Goal: Book appointment/travel/reservation

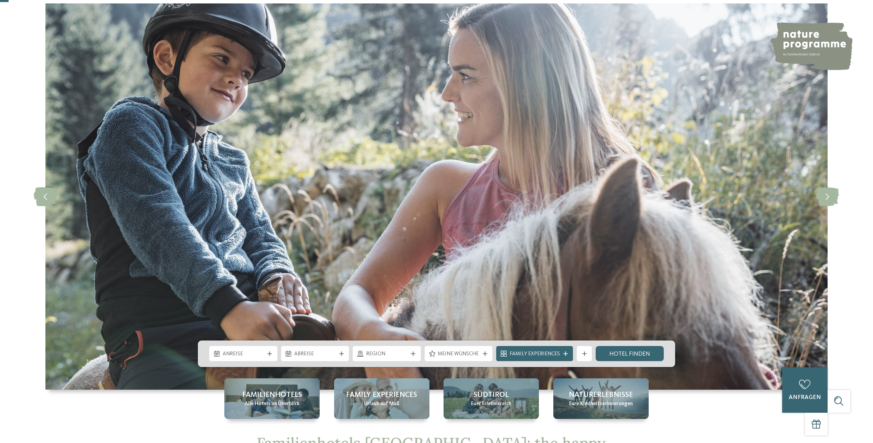
scroll to position [69, 0]
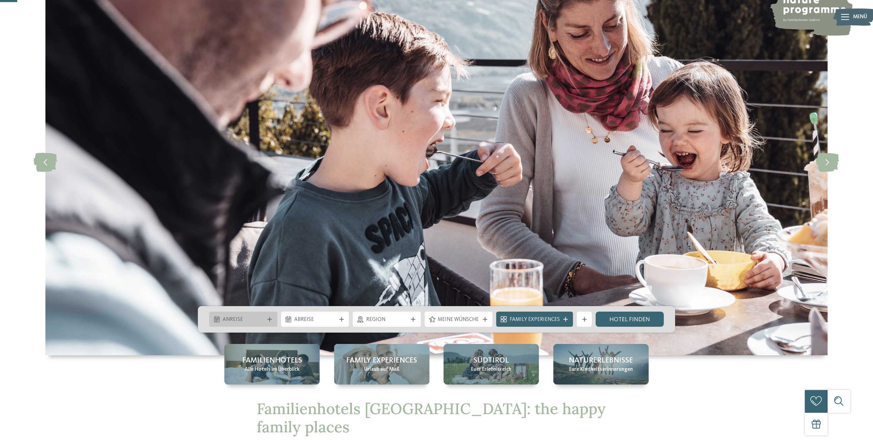
click at [266, 317] on div at bounding box center [270, 319] width 8 height 4
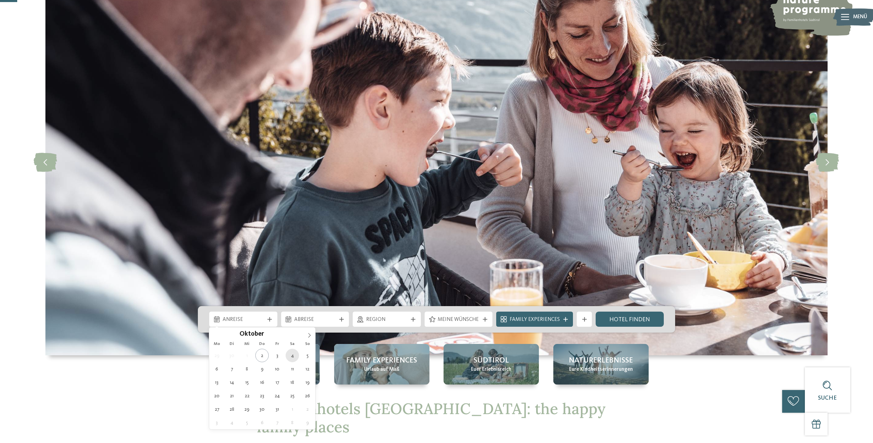
type div "04.10.2025"
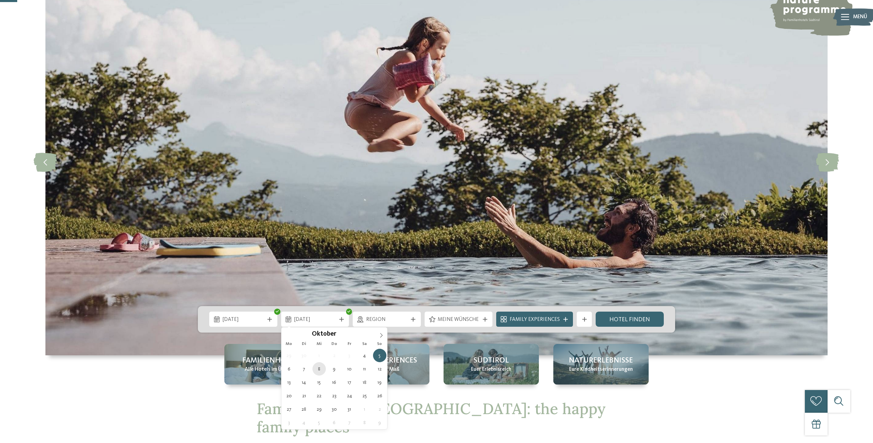
type div "08.10.2025"
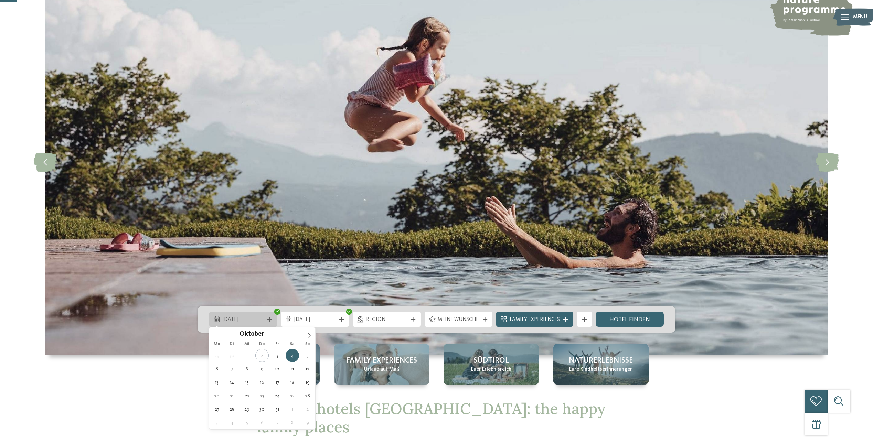
click at [264, 324] on div "04.10.2025" at bounding box center [243, 319] width 68 height 15
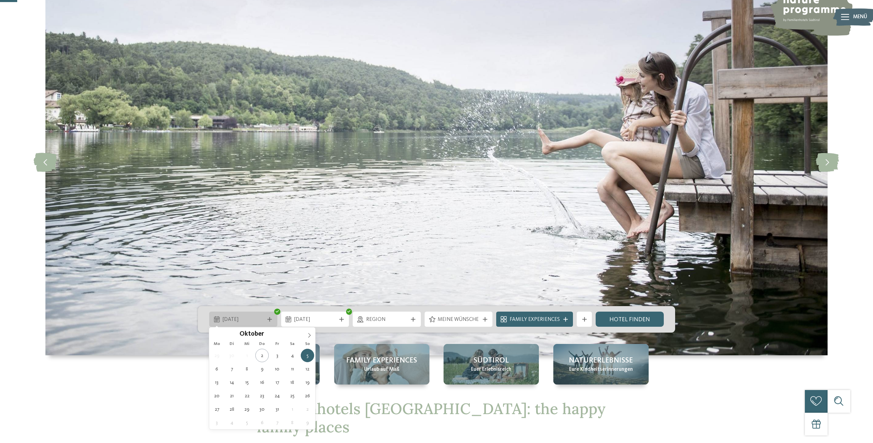
click at [257, 322] on span "05.10.2025" at bounding box center [244, 320] width 42 height 8
type div "04.10.2025"
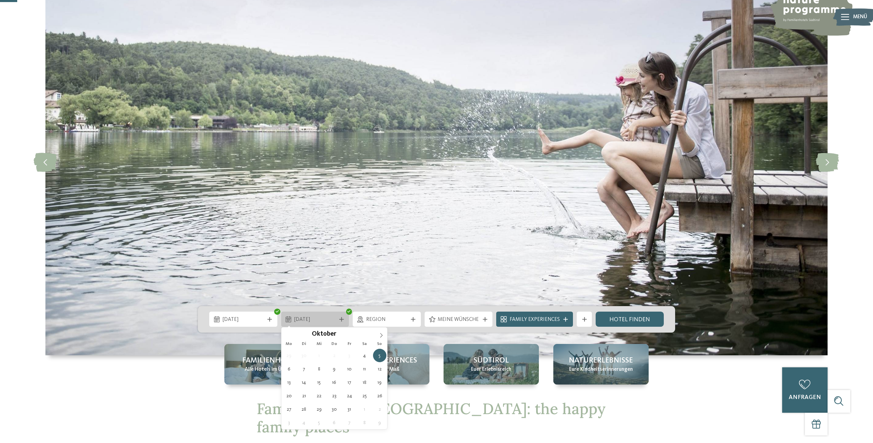
click at [325, 323] on span "05.10.2025" at bounding box center [315, 320] width 42 height 8
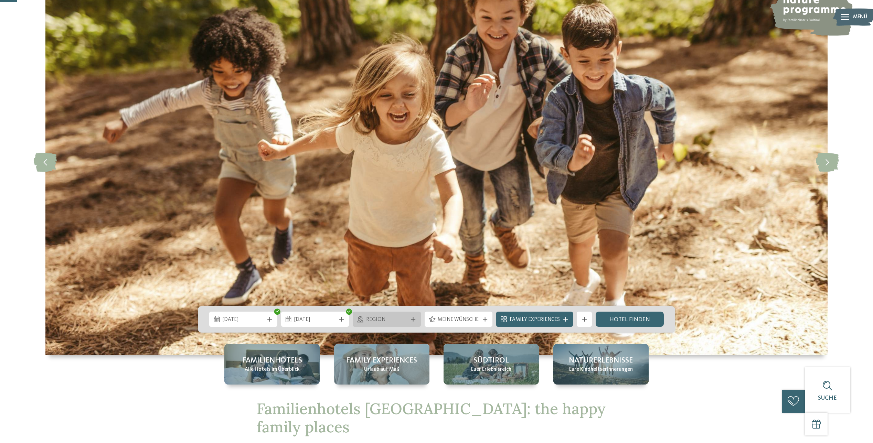
click at [413, 322] on icon at bounding box center [413, 319] width 4 height 4
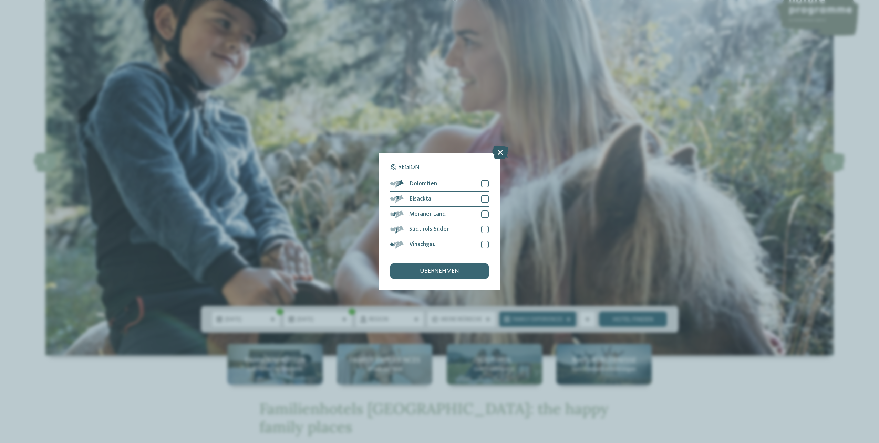
click at [501, 150] on icon at bounding box center [500, 152] width 16 height 13
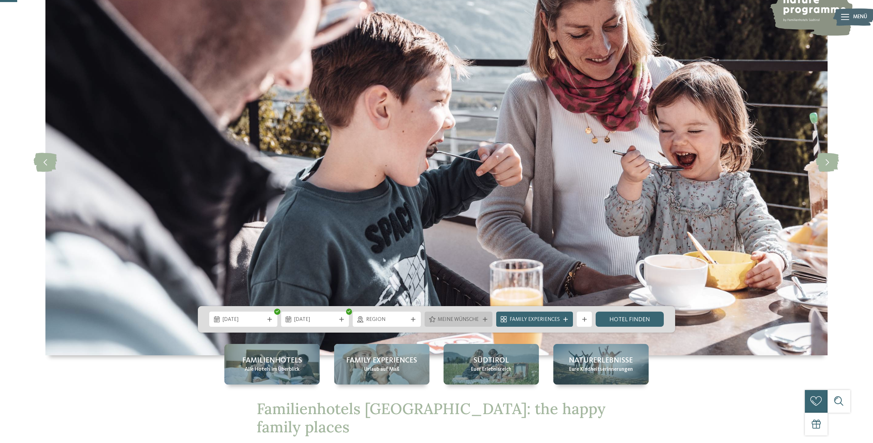
click at [485, 322] on div "Meine Wünsche" at bounding box center [459, 319] width 68 height 15
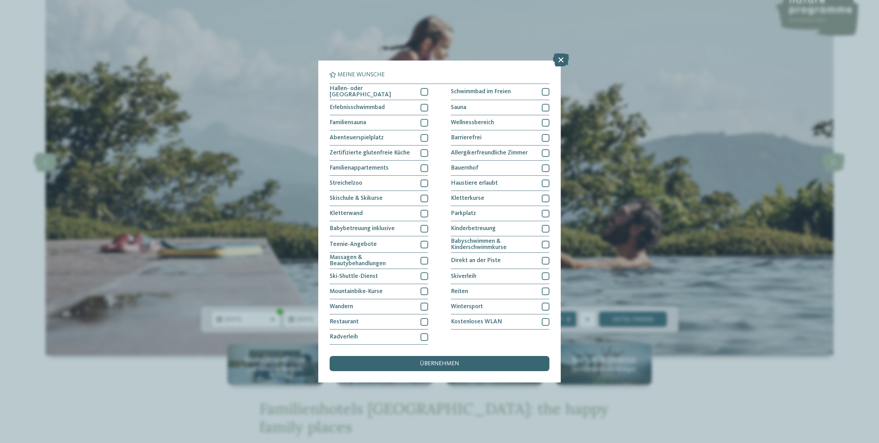
click at [428, 105] on div "Hallen- oder Schleusenbad Schwimmbad im Freien Erlebnisschwimmbad" at bounding box center [439, 214] width 220 height 261
click at [424, 107] on div at bounding box center [424, 108] width 8 height 8
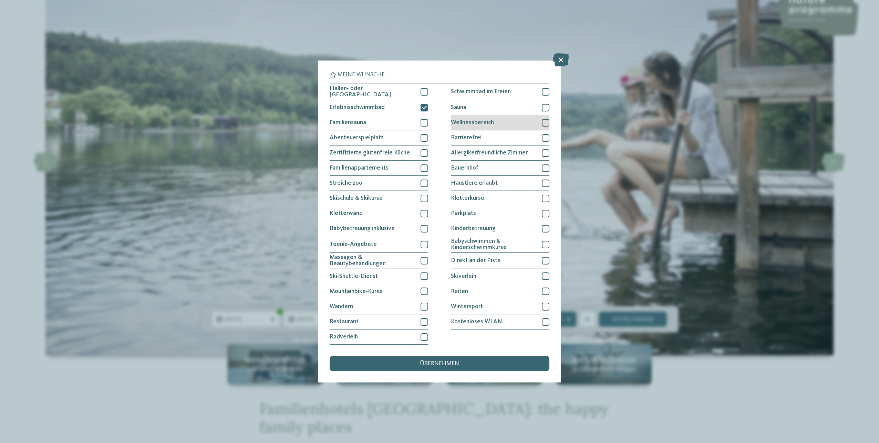
click at [547, 121] on div at bounding box center [546, 123] width 8 height 8
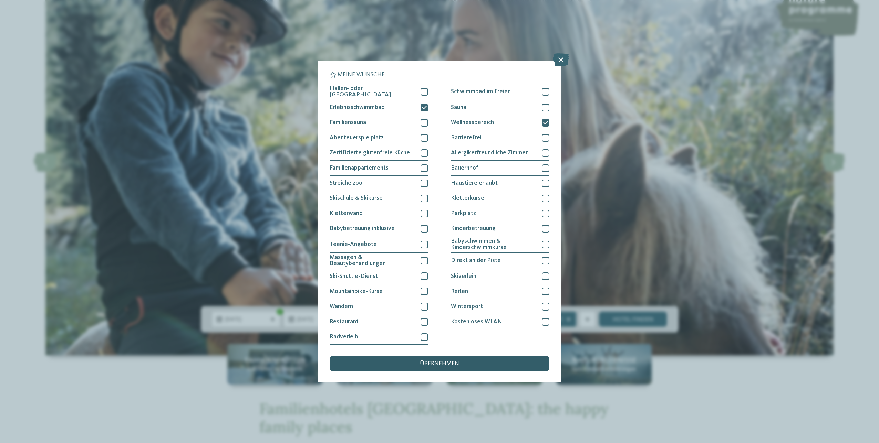
click at [434, 361] on span "übernehmen" at bounding box center [439, 364] width 39 height 6
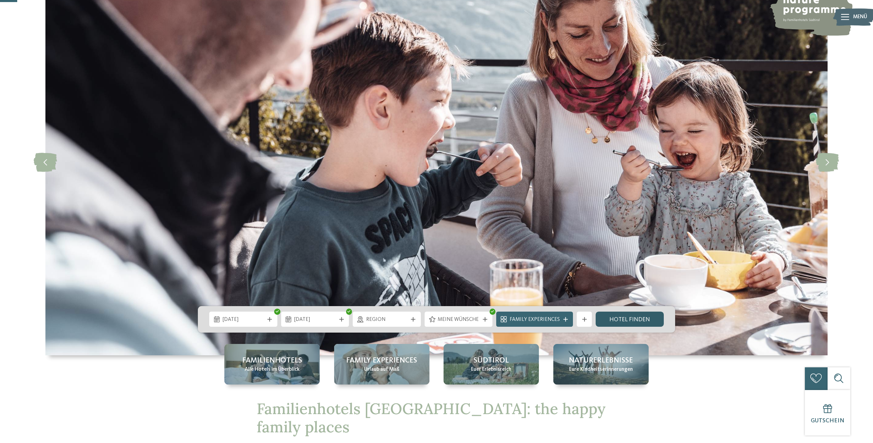
click at [639, 317] on link "Hotel finden" at bounding box center [630, 319] width 68 height 15
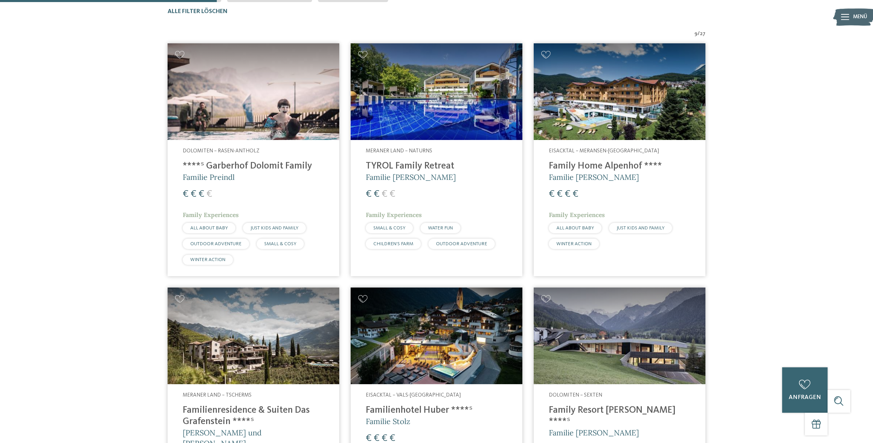
click at [247, 129] on img at bounding box center [254, 91] width 172 height 97
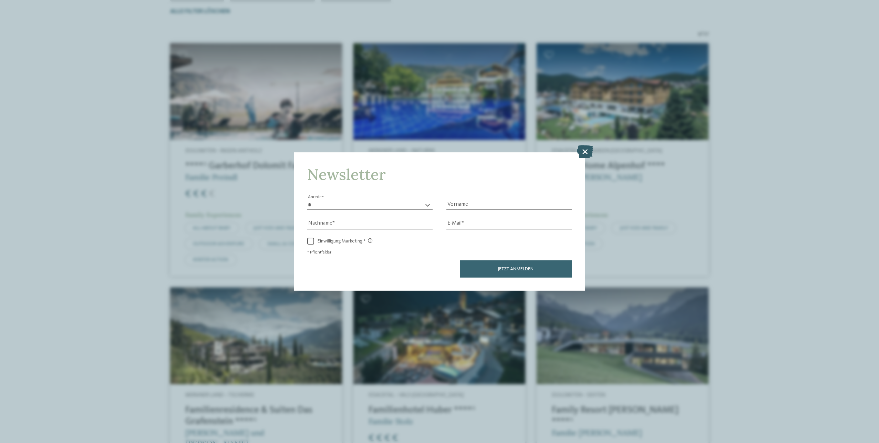
click at [585, 151] on icon at bounding box center [585, 151] width 16 height 13
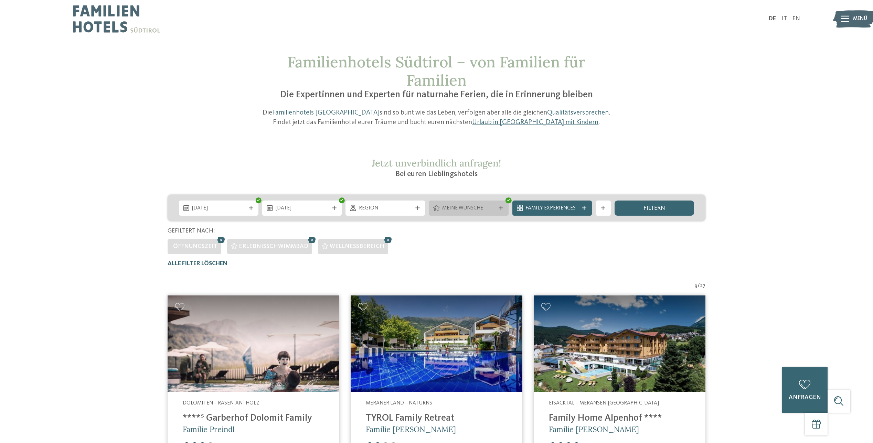
click at [503, 207] on icon at bounding box center [501, 208] width 4 height 4
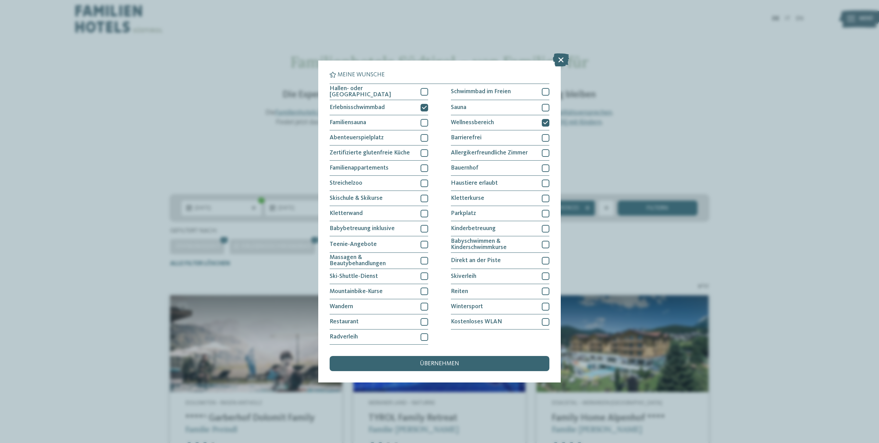
click at [556, 57] on icon at bounding box center [561, 59] width 16 height 13
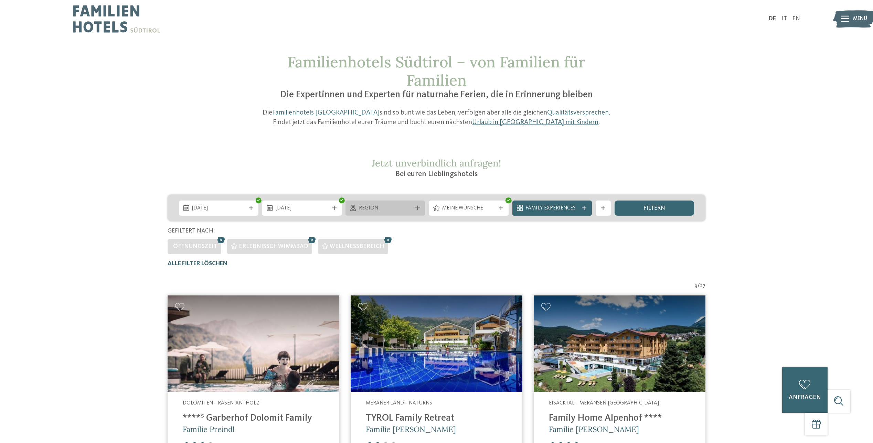
click at [417, 208] on icon at bounding box center [418, 208] width 4 height 4
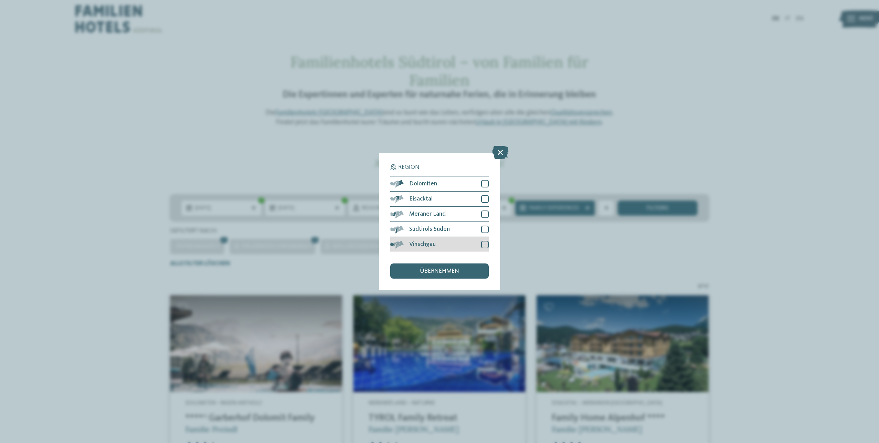
click at [486, 244] on div at bounding box center [485, 245] width 8 height 8
click at [485, 229] on div at bounding box center [485, 230] width 8 height 8
click at [485, 211] on div at bounding box center [485, 215] width 8 height 8
click at [487, 199] on div at bounding box center [485, 199] width 8 height 8
click at [442, 273] on span "übernehmen" at bounding box center [439, 272] width 39 height 6
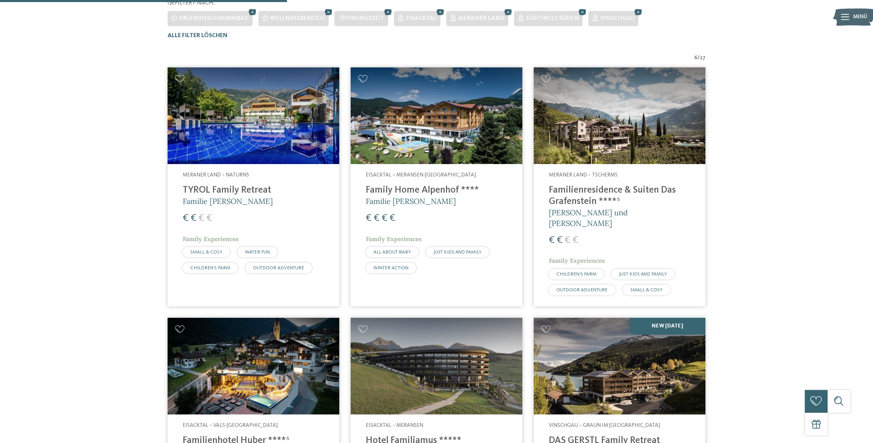
scroll to position [252, 0]
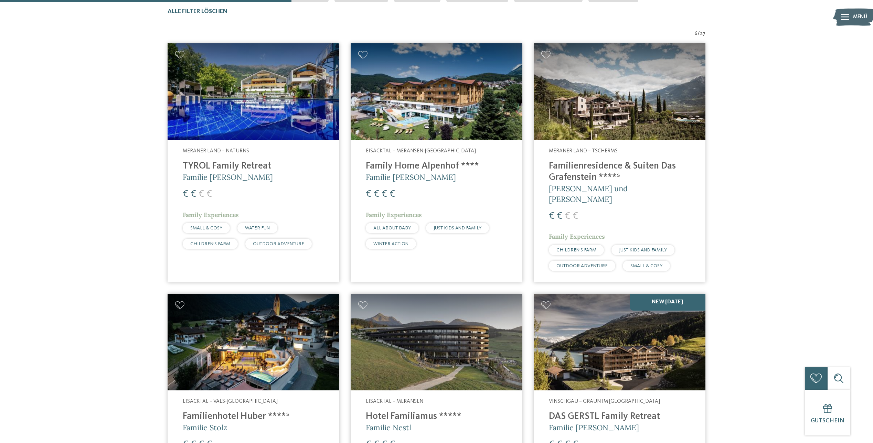
click at [579, 174] on h4 "Familienresidence & Suiten Das Grafenstein ****ˢ" at bounding box center [619, 172] width 141 height 23
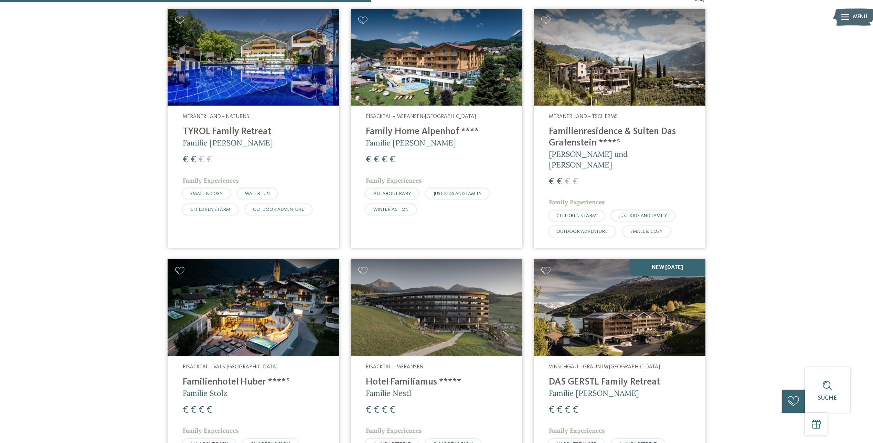
scroll to position [321, 0]
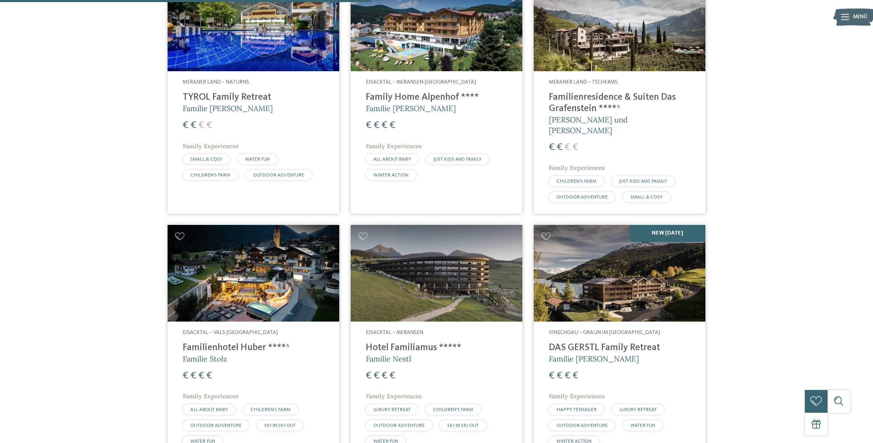
click at [620, 261] on img at bounding box center [620, 273] width 172 height 97
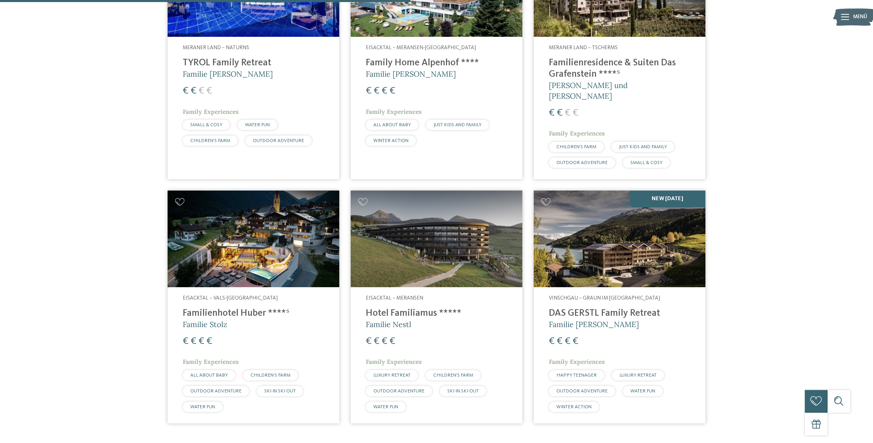
click at [438, 247] on img at bounding box center [437, 239] width 172 height 97
click at [265, 232] on img at bounding box center [254, 239] width 172 height 97
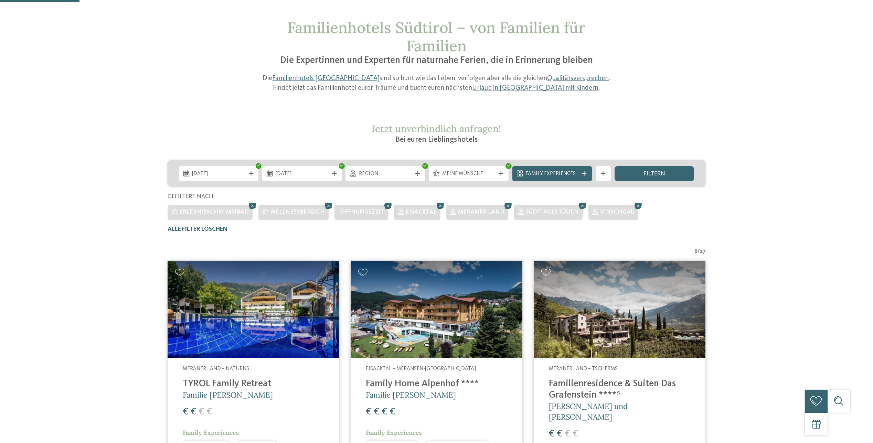
scroll to position [69, 0]
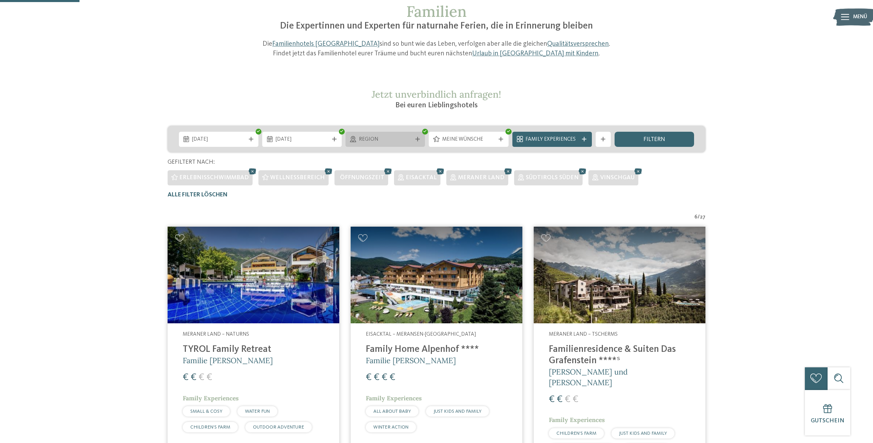
click at [414, 138] on div at bounding box center [418, 139] width 8 height 4
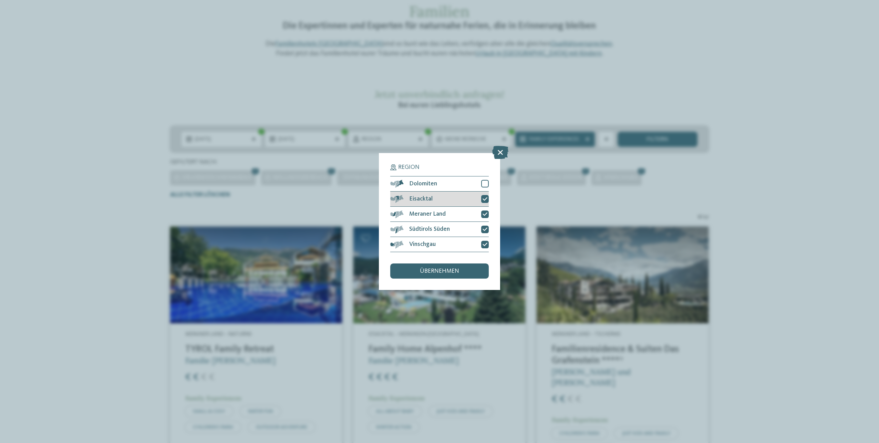
click at [487, 200] on icon at bounding box center [484, 199] width 5 height 4
click at [431, 273] on span "übernehmen" at bounding box center [439, 272] width 39 height 6
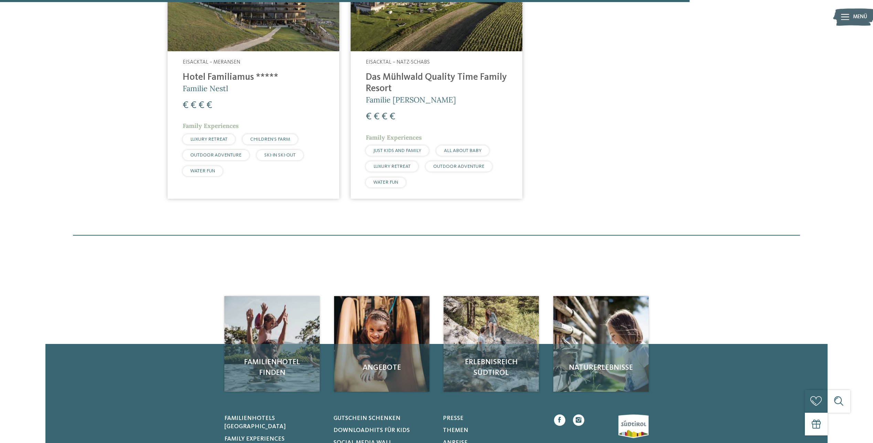
scroll to position [769, 0]
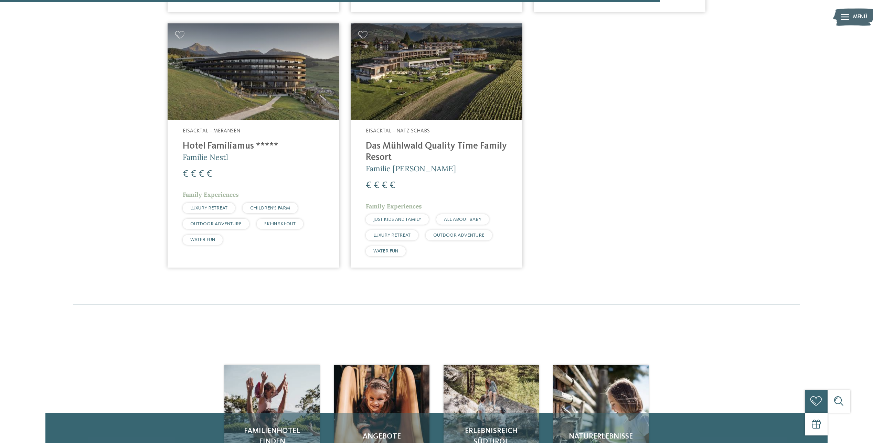
click at [463, 141] on h4 "Das Mühlwald Quality Time Family Resort" at bounding box center [436, 152] width 141 height 23
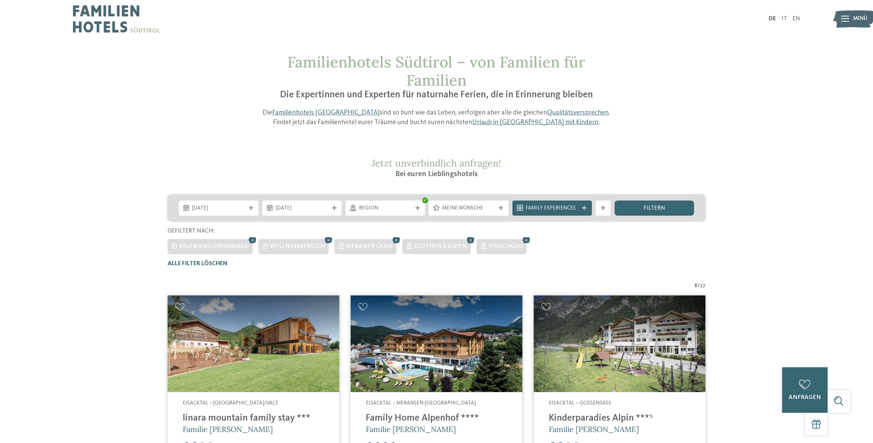
scroll to position [34, 0]
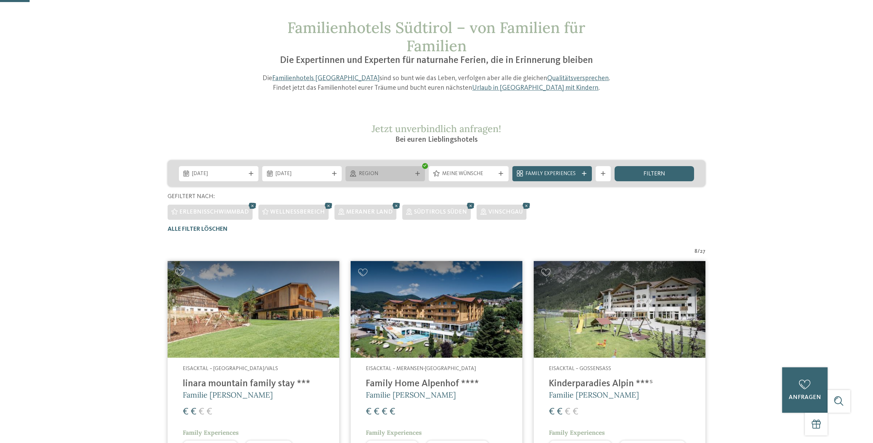
click at [419, 176] on icon at bounding box center [418, 173] width 4 height 4
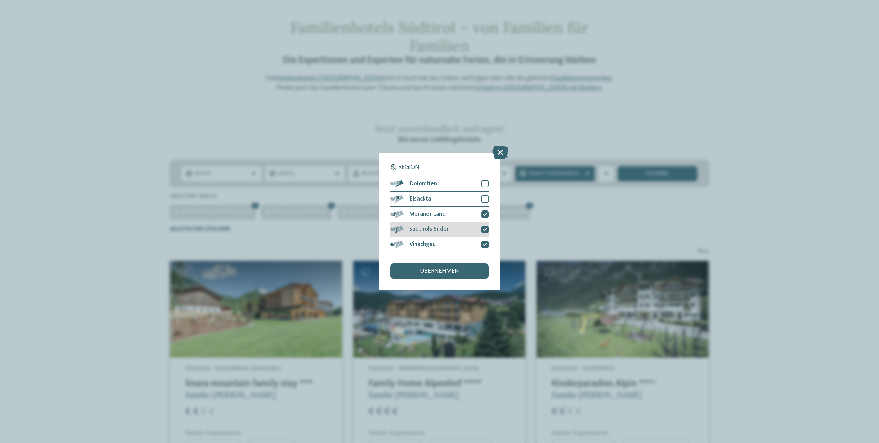
click at [483, 230] on icon at bounding box center [484, 229] width 5 height 4
click at [458, 269] on span "übernehmen" at bounding box center [439, 272] width 39 height 6
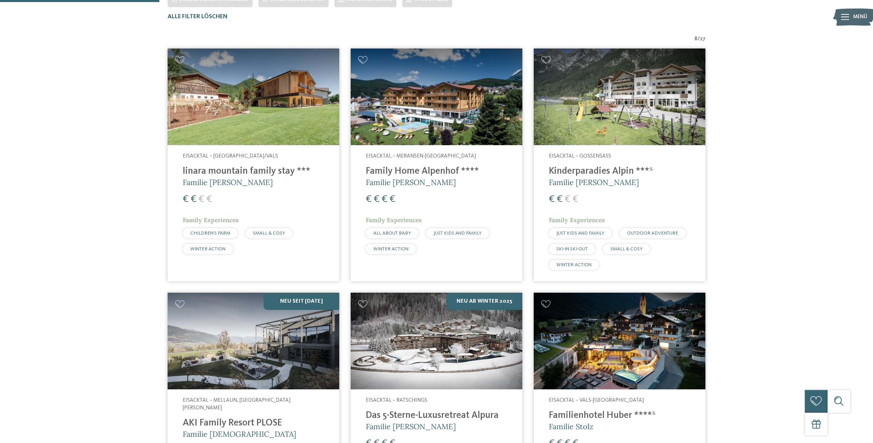
scroll to position [252, 0]
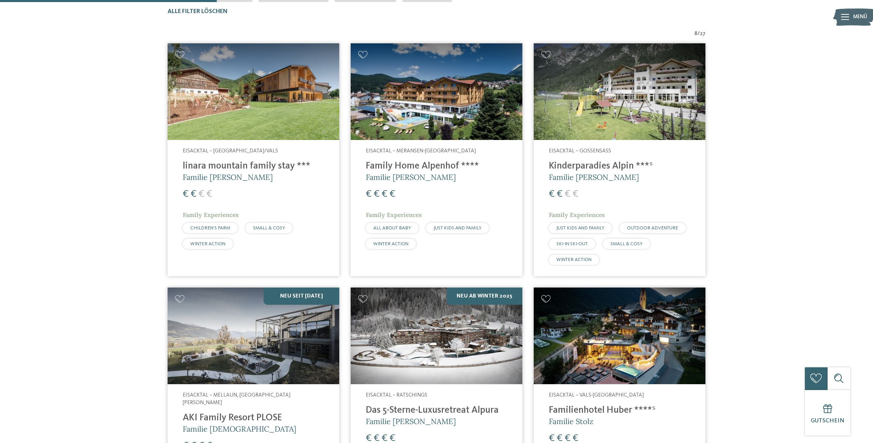
click at [407, 167] on h4 "Family Home Alpenhof ****" at bounding box center [436, 166] width 141 height 11
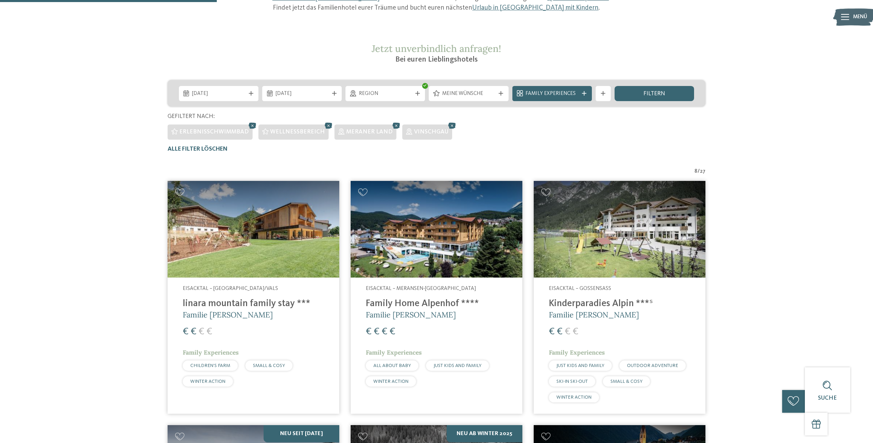
scroll to position [0, 0]
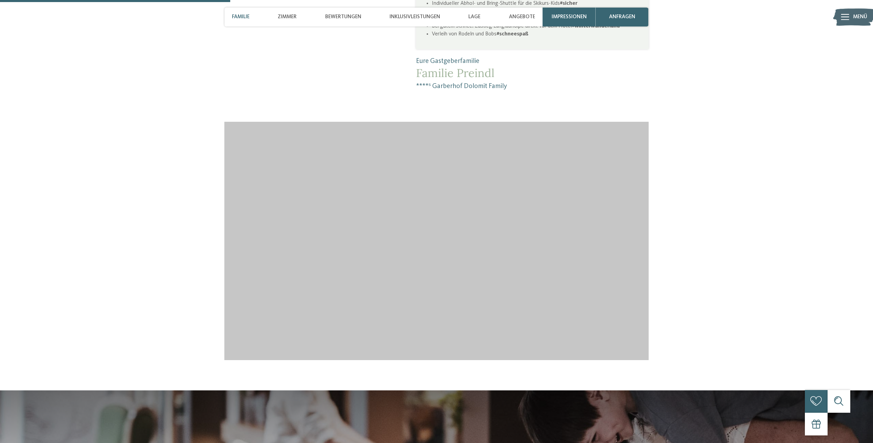
scroll to position [792, 0]
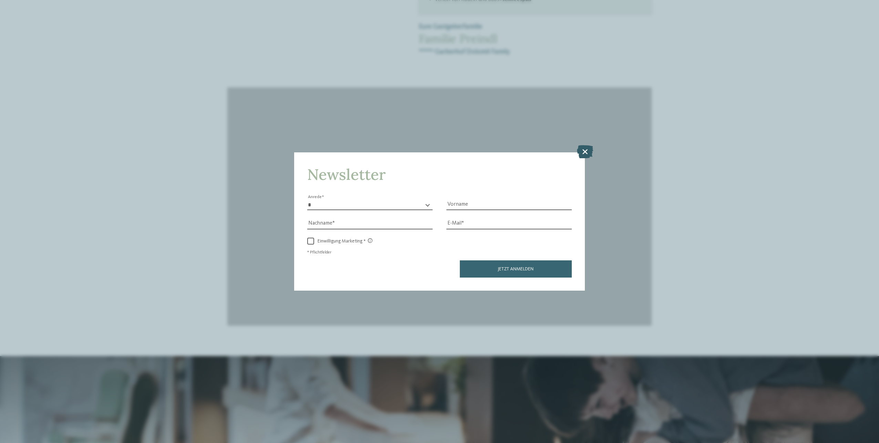
click at [583, 150] on icon at bounding box center [585, 151] width 16 height 13
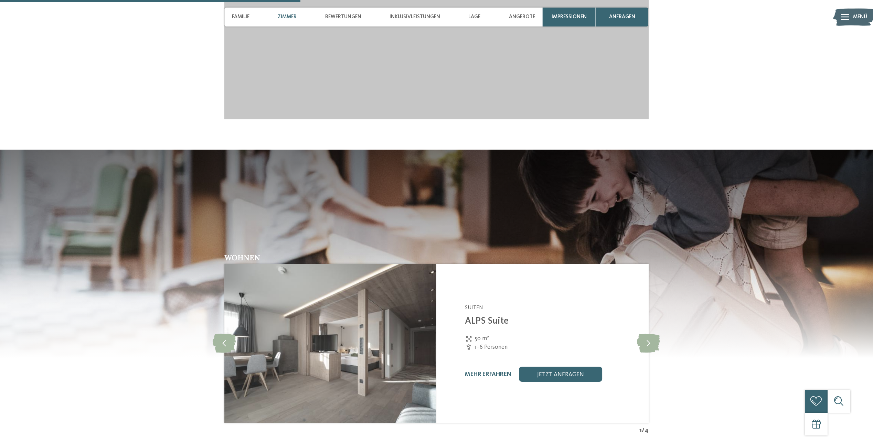
scroll to position [1033, 0]
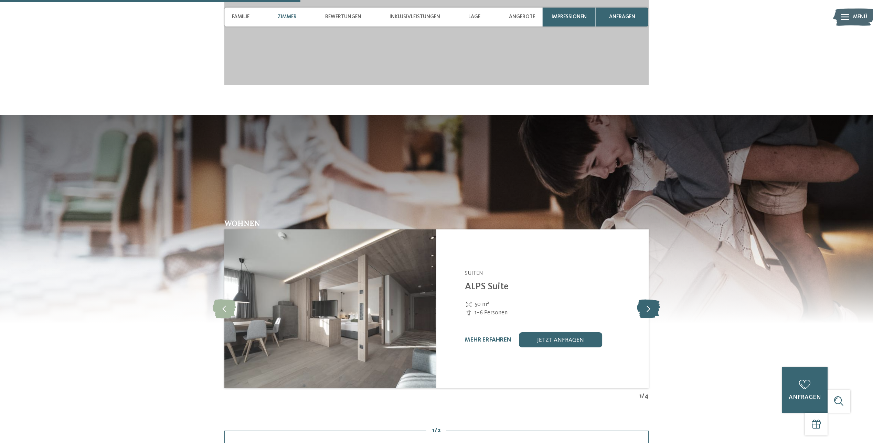
click at [650, 305] on icon at bounding box center [648, 309] width 23 height 19
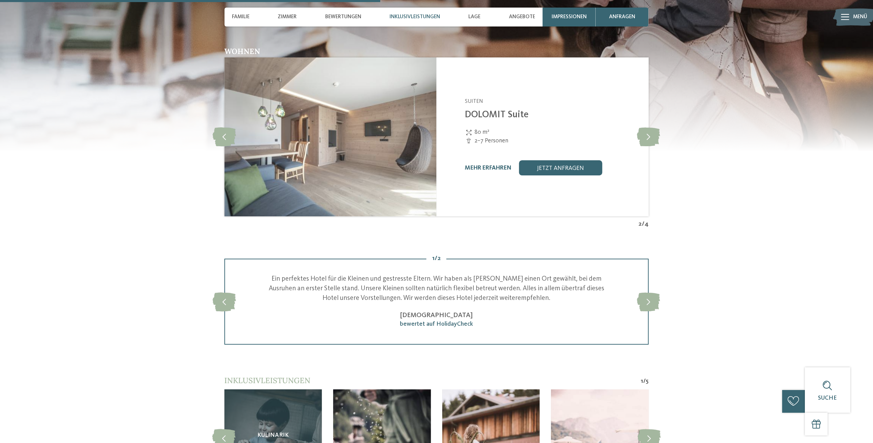
scroll to position [1412, 0]
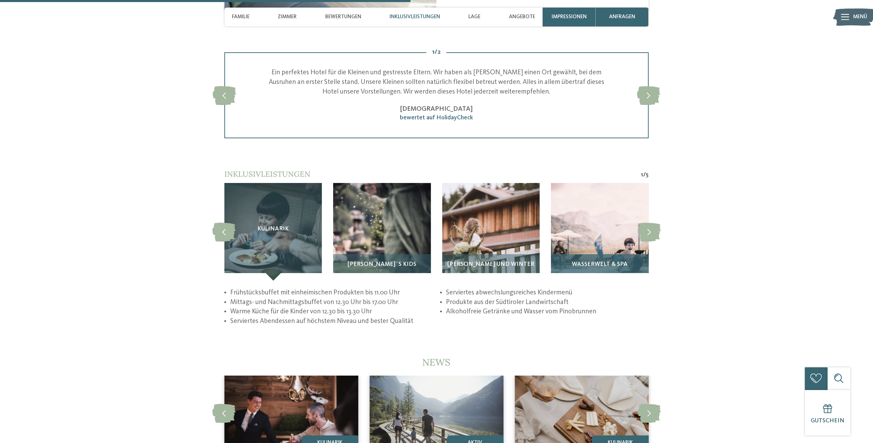
click at [614, 240] on img at bounding box center [599, 231] width 97 height 97
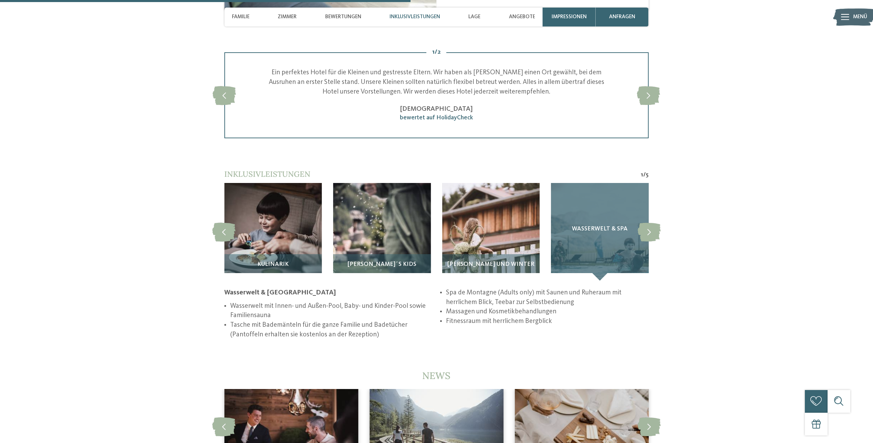
click at [606, 268] on div "Wasserwelt & Spa" at bounding box center [599, 231] width 97 height 97
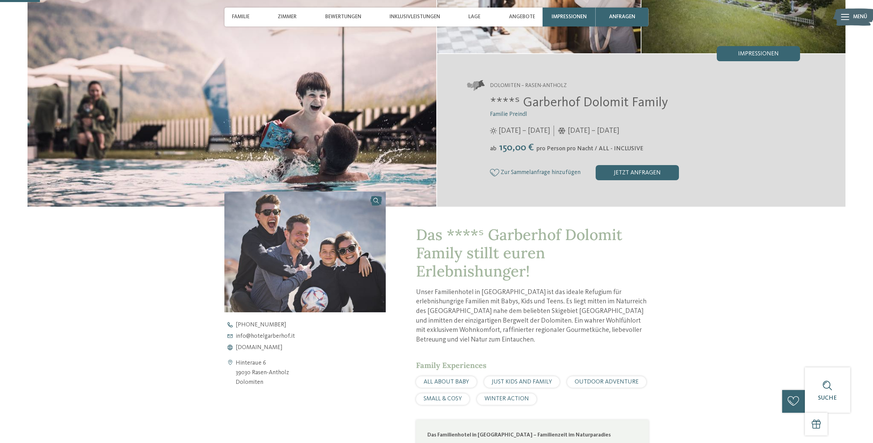
scroll to position [0, 0]
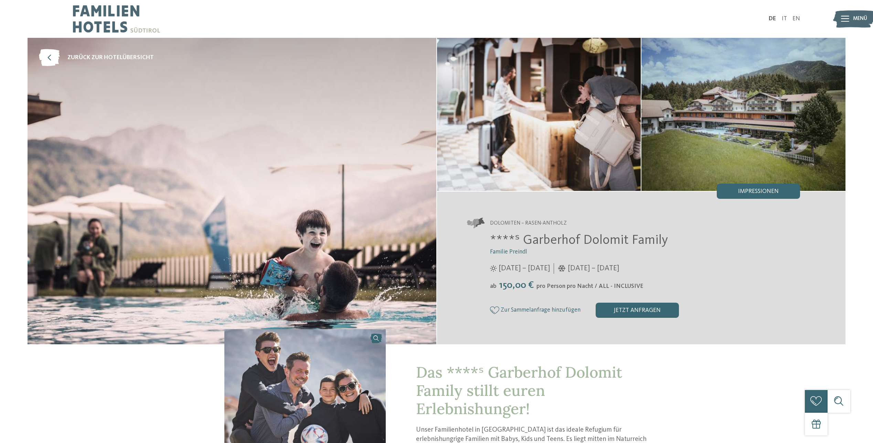
click at [844, 20] on icon at bounding box center [845, 19] width 8 height 6
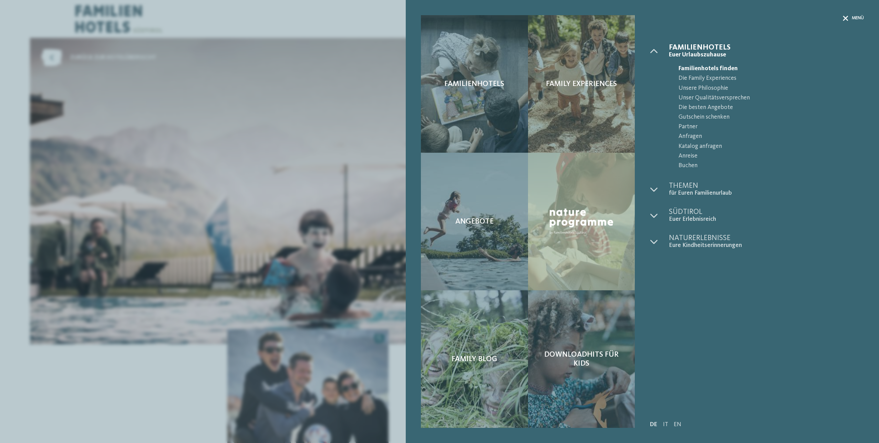
click at [843, 19] on icon at bounding box center [844, 18] width 5 height 5
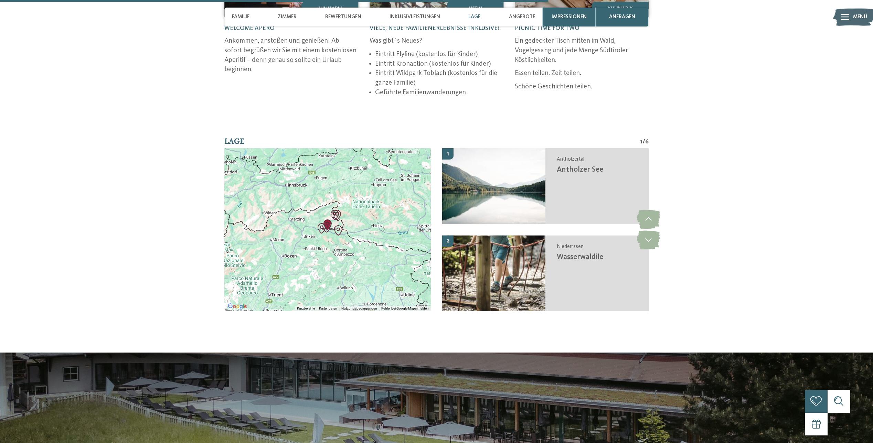
scroll to position [1928, 0]
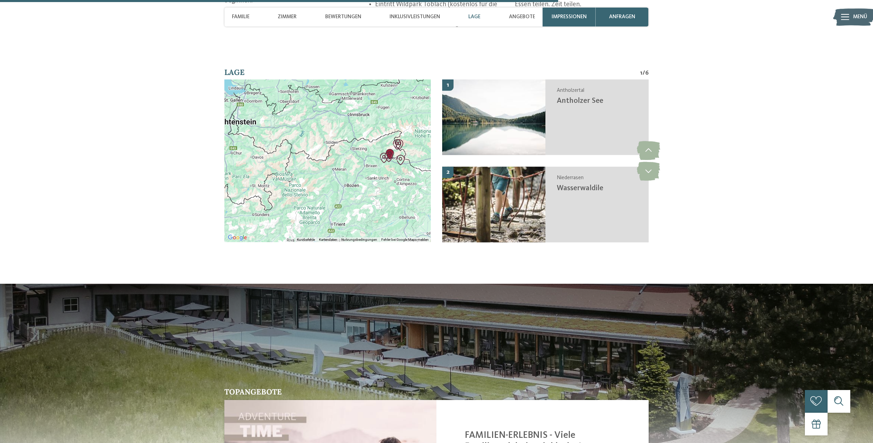
drag, startPoint x: 287, startPoint y: 199, endPoint x: 351, endPoint y: 196, distance: 63.4
click at [351, 196] on div at bounding box center [327, 161] width 207 height 163
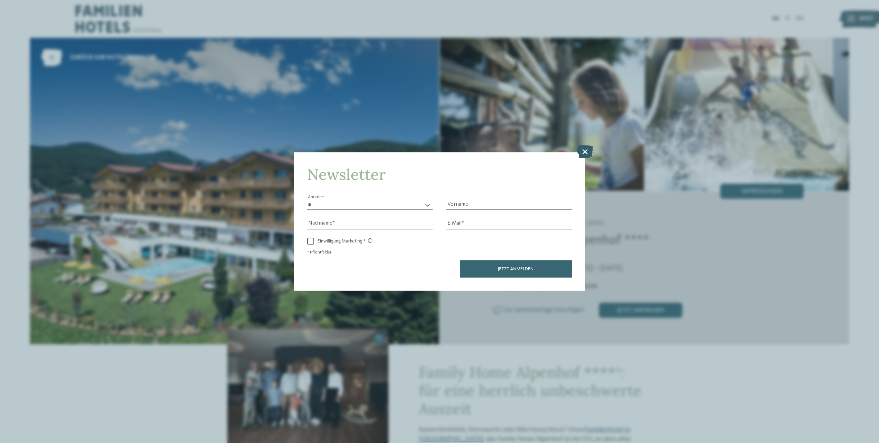
click at [584, 149] on icon at bounding box center [585, 151] width 16 height 13
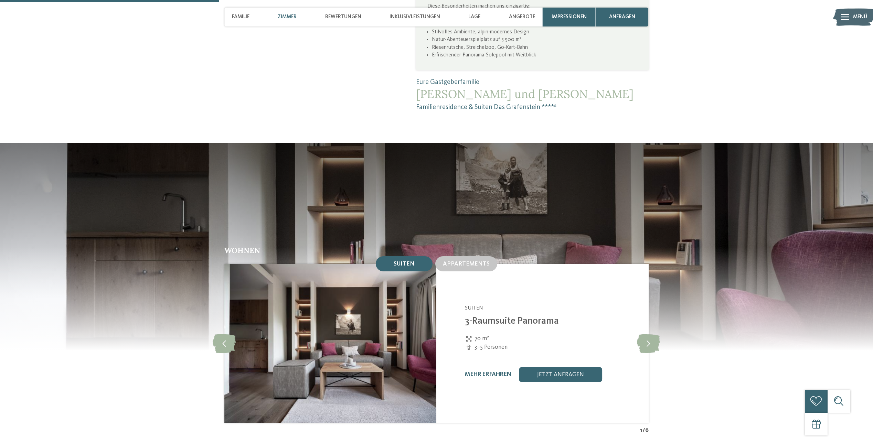
scroll to position [620, 0]
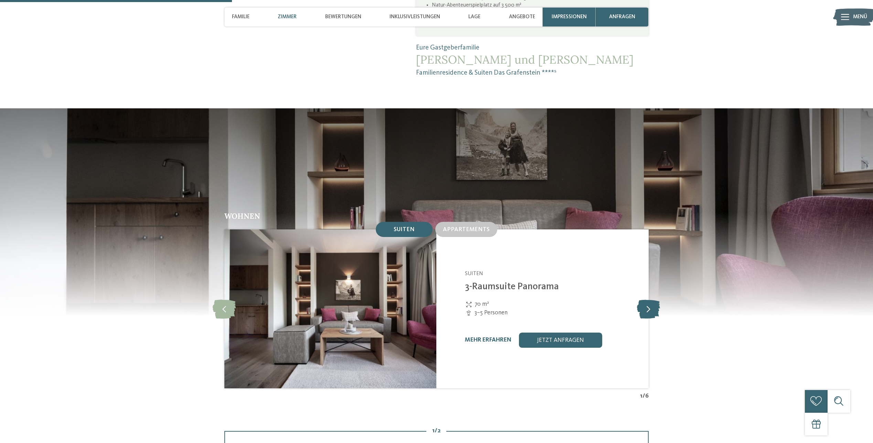
click at [648, 302] on icon at bounding box center [648, 309] width 23 height 19
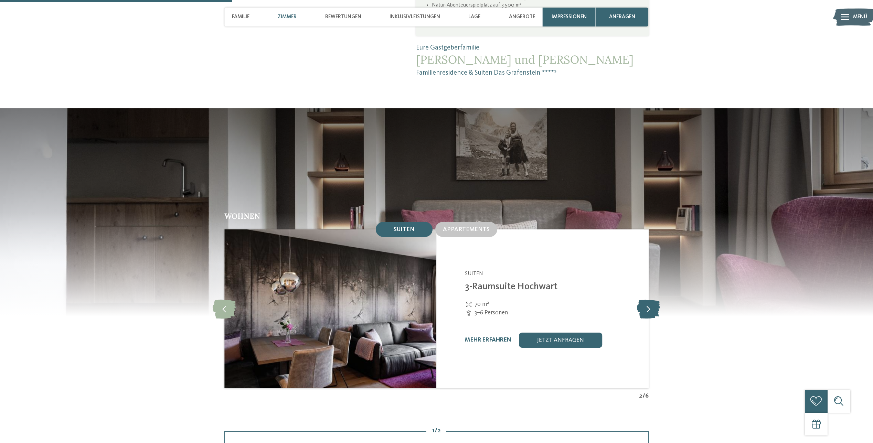
click at [648, 302] on icon at bounding box center [648, 309] width 23 height 19
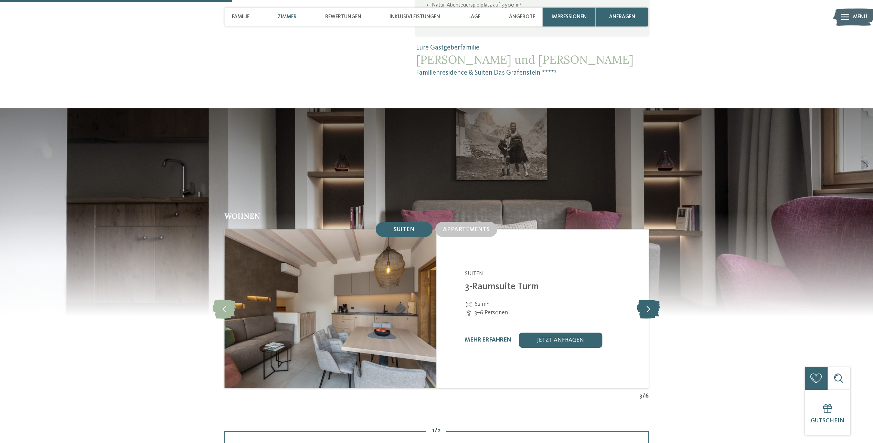
click at [648, 302] on icon at bounding box center [648, 309] width 23 height 19
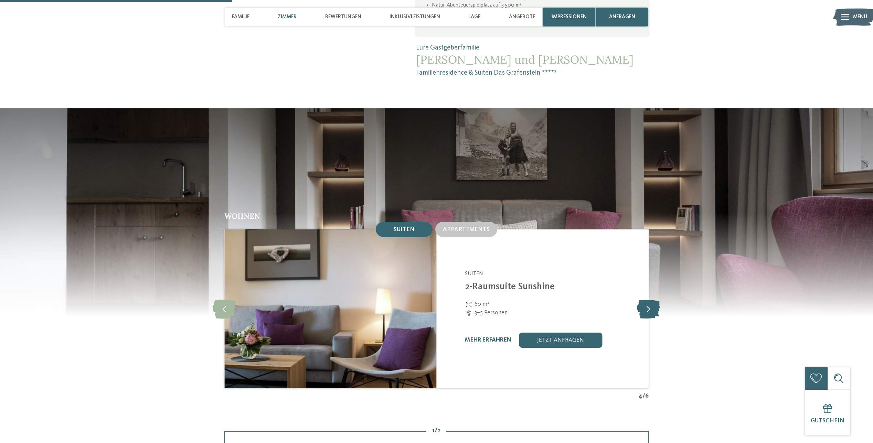
click at [648, 302] on icon at bounding box center [648, 309] width 23 height 19
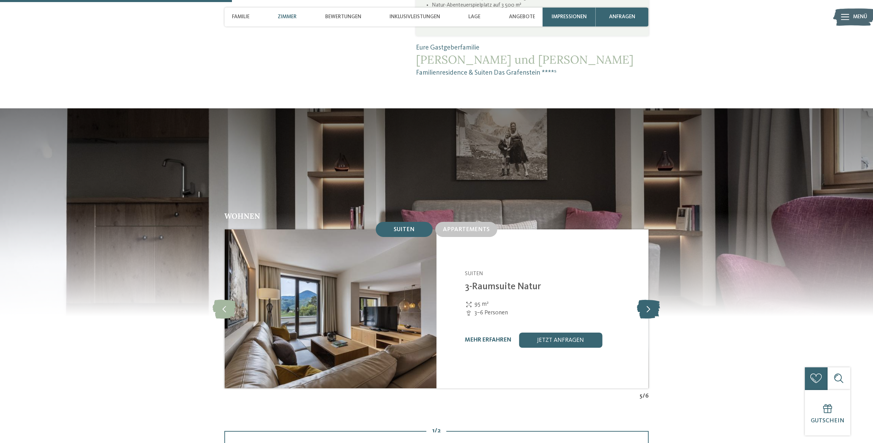
click at [648, 302] on icon at bounding box center [648, 309] width 23 height 19
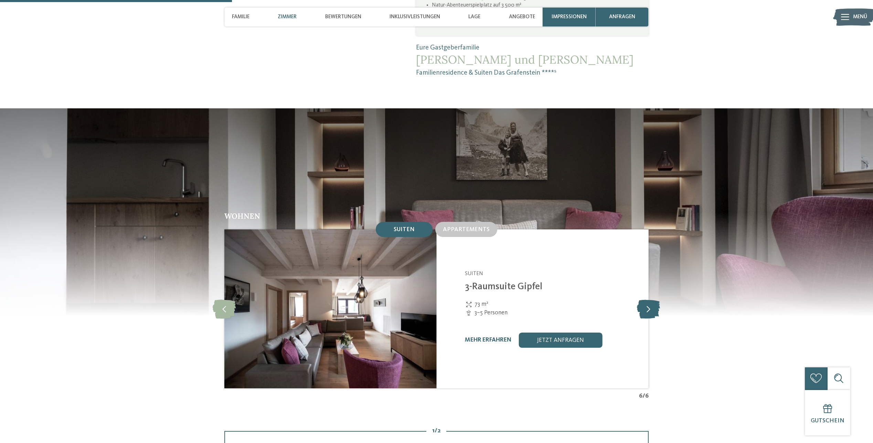
click at [648, 302] on icon at bounding box center [648, 309] width 23 height 19
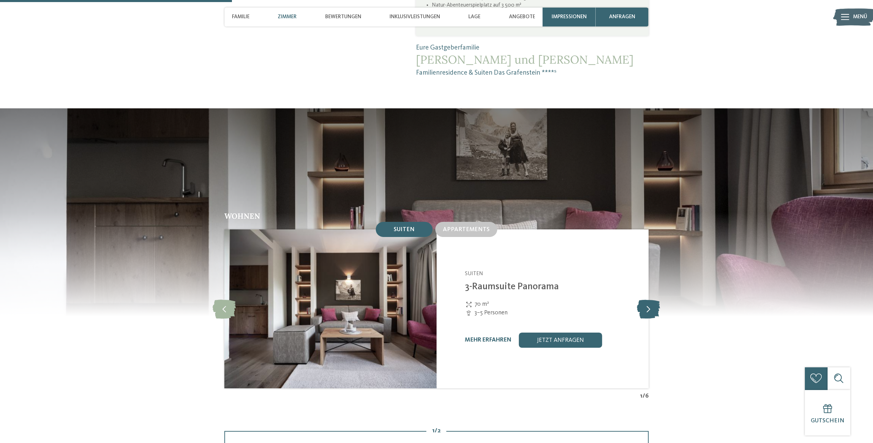
click at [648, 302] on icon at bounding box center [648, 309] width 23 height 19
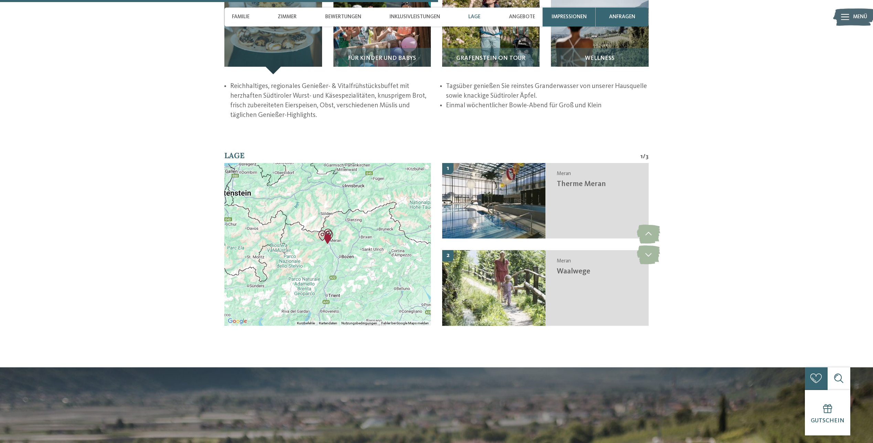
scroll to position [1136, 0]
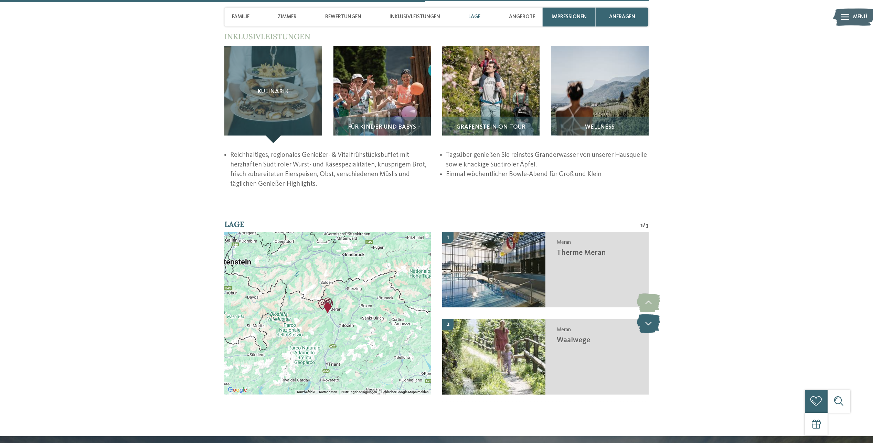
click at [650, 314] on icon at bounding box center [648, 323] width 23 height 19
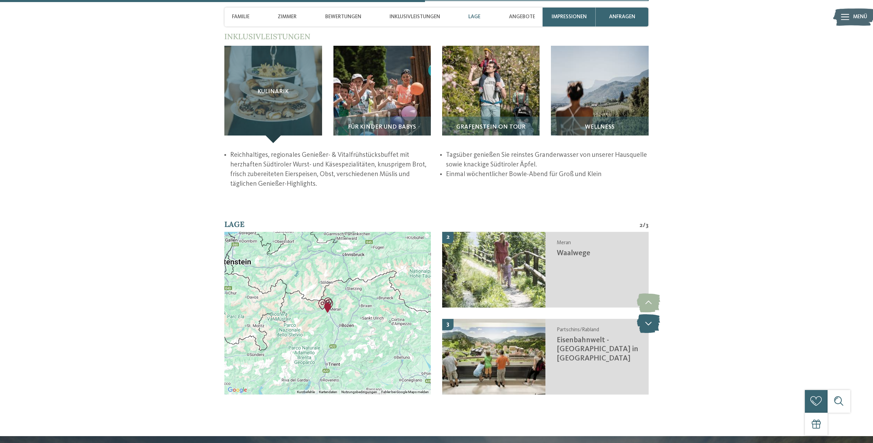
click at [650, 314] on icon at bounding box center [648, 323] width 23 height 19
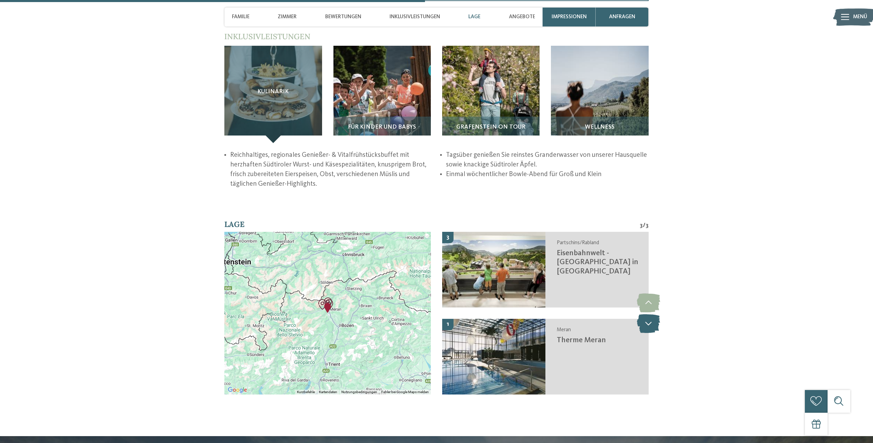
click at [650, 314] on icon at bounding box center [648, 323] width 23 height 19
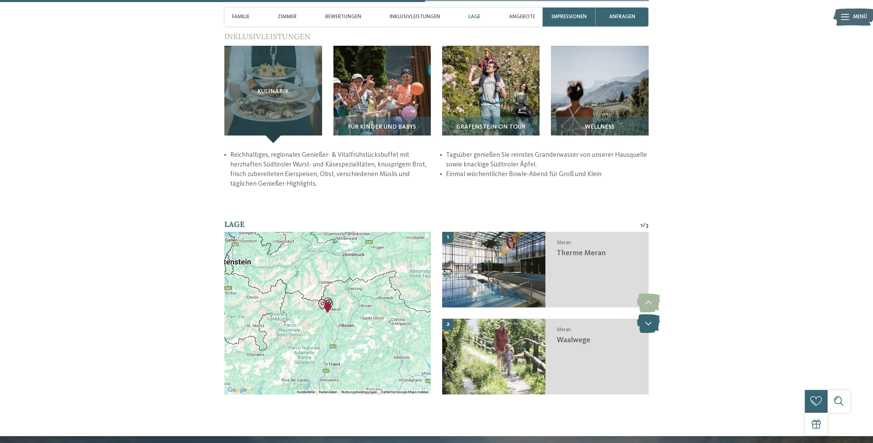
click at [650, 314] on icon at bounding box center [648, 323] width 23 height 19
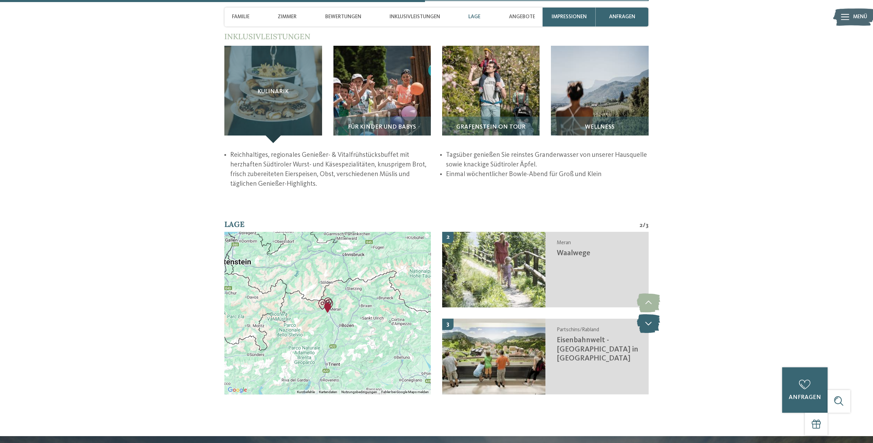
click at [650, 314] on icon at bounding box center [648, 323] width 23 height 19
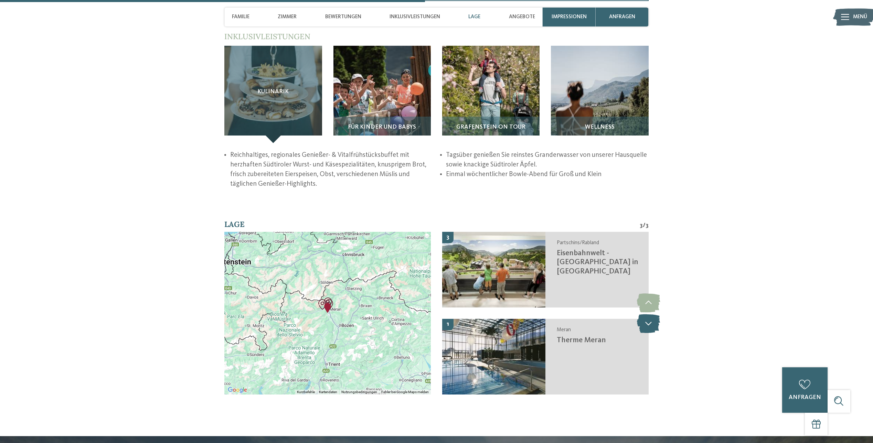
click at [650, 314] on icon at bounding box center [648, 323] width 23 height 19
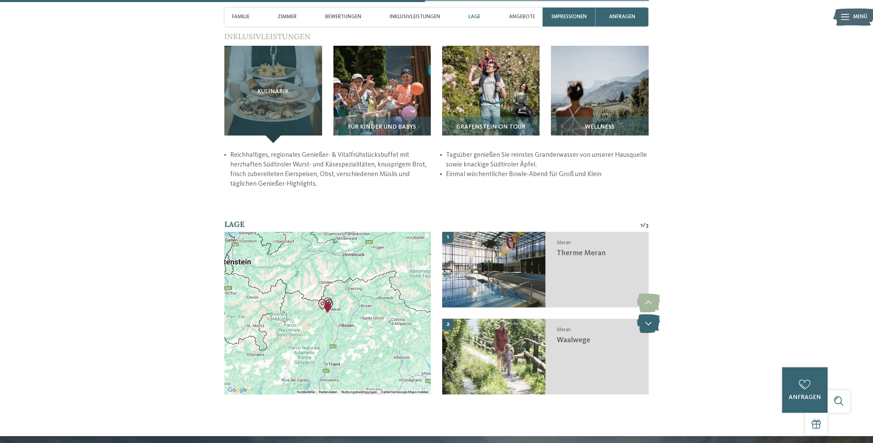
click at [650, 314] on icon at bounding box center [648, 323] width 23 height 19
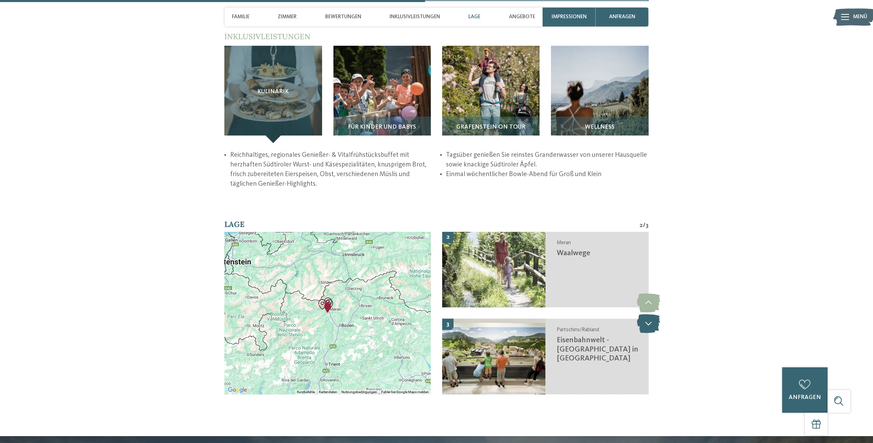
click at [650, 314] on icon at bounding box center [648, 323] width 23 height 19
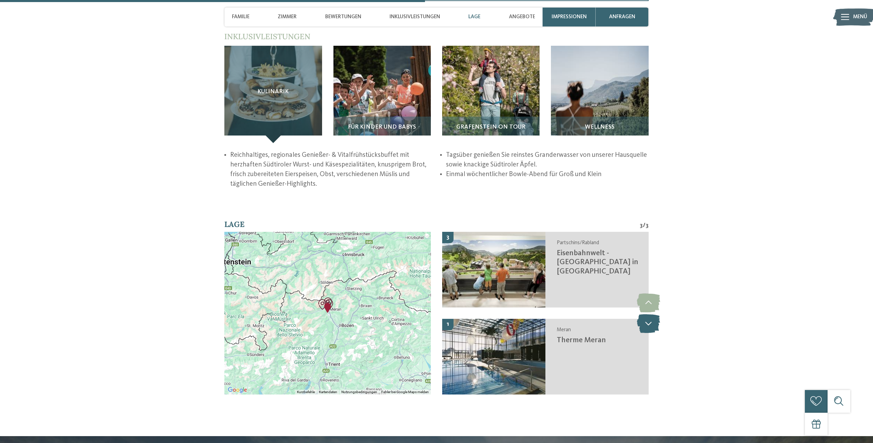
click at [650, 314] on icon at bounding box center [648, 323] width 23 height 19
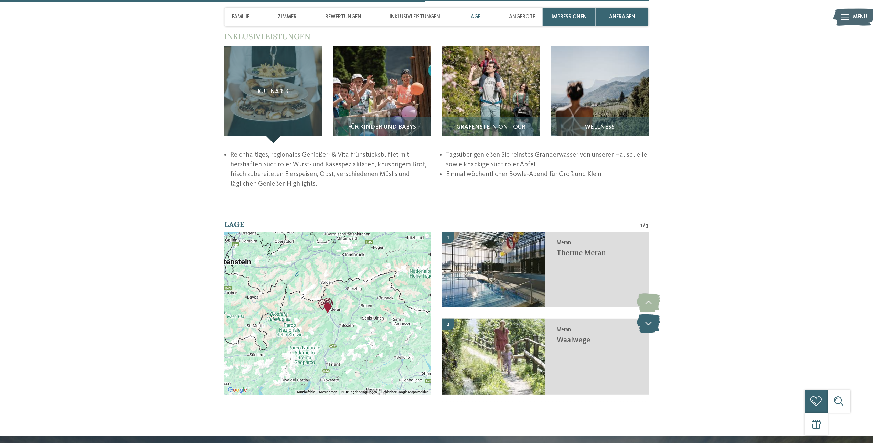
click at [646, 319] on icon at bounding box center [648, 323] width 23 height 19
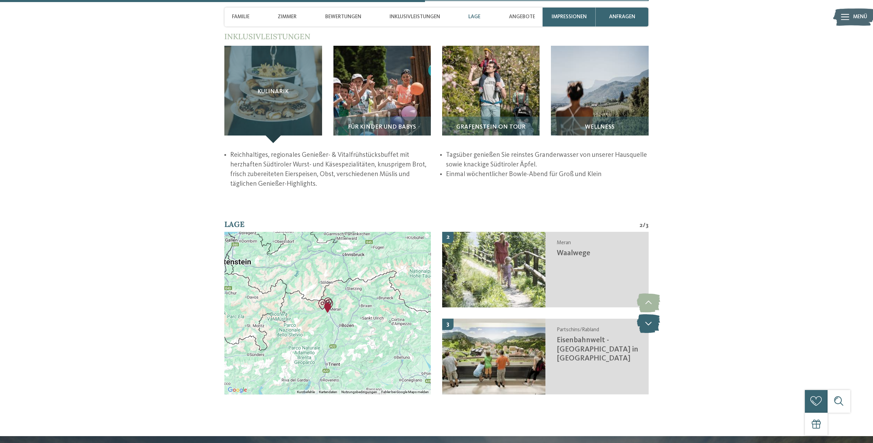
click at [648, 319] on icon at bounding box center [648, 323] width 23 height 19
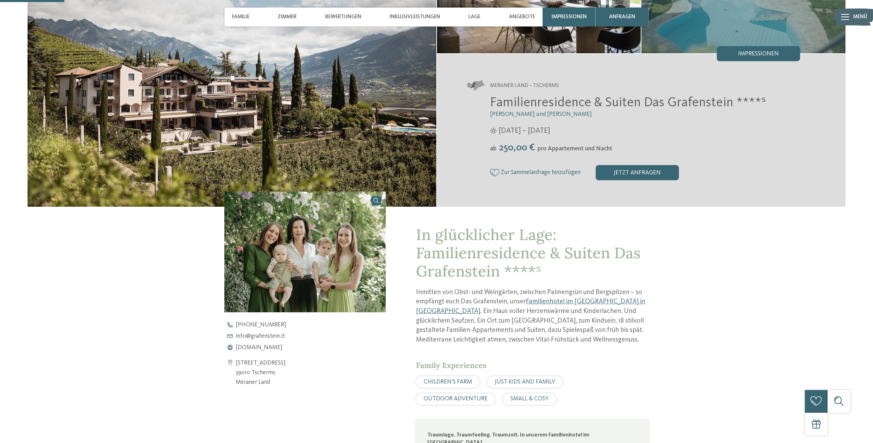
scroll to position [0, 0]
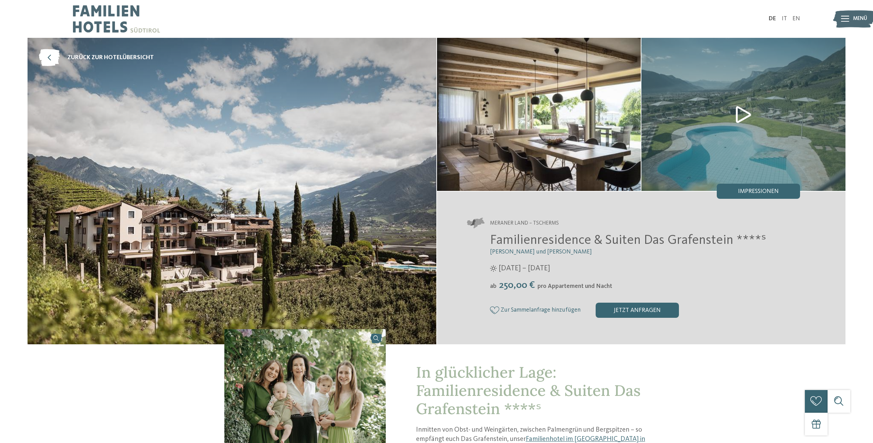
click at [846, 20] on icon at bounding box center [845, 19] width 8 height 6
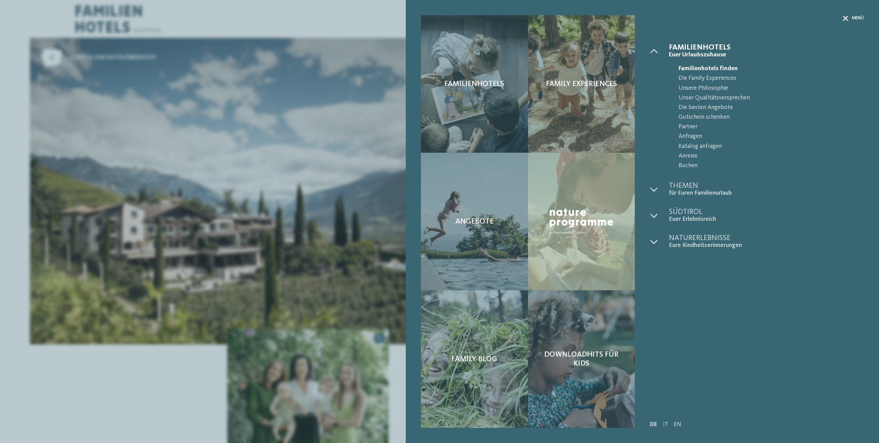
click at [848, 18] on div "Menü" at bounding box center [852, 18] width 21 height 6
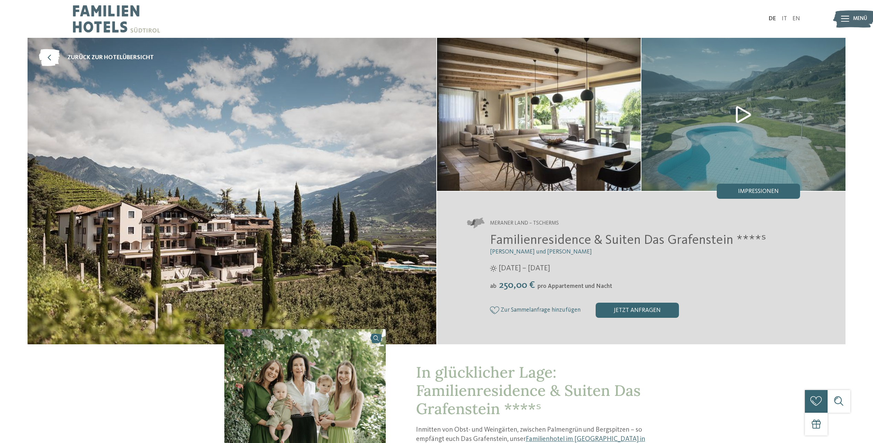
click at [725, 118] on img at bounding box center [744, 114] width 204 height 153
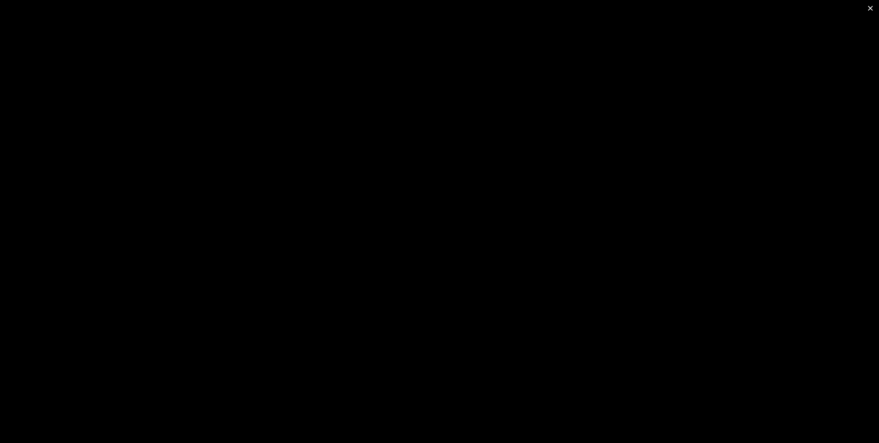
click at [871, 4] on span at bounding box center [869, 8] width 17 height 16
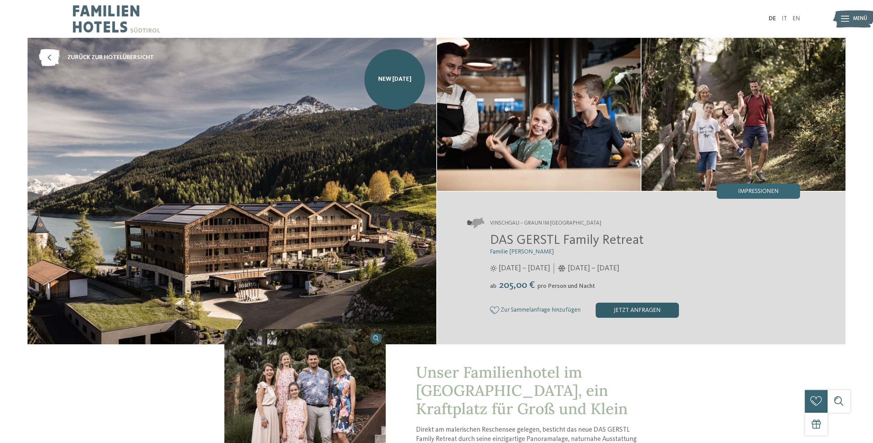
click at [643, 311] on div "jetzt anfragen" at bounding box center [637, 310] width 83 height 15
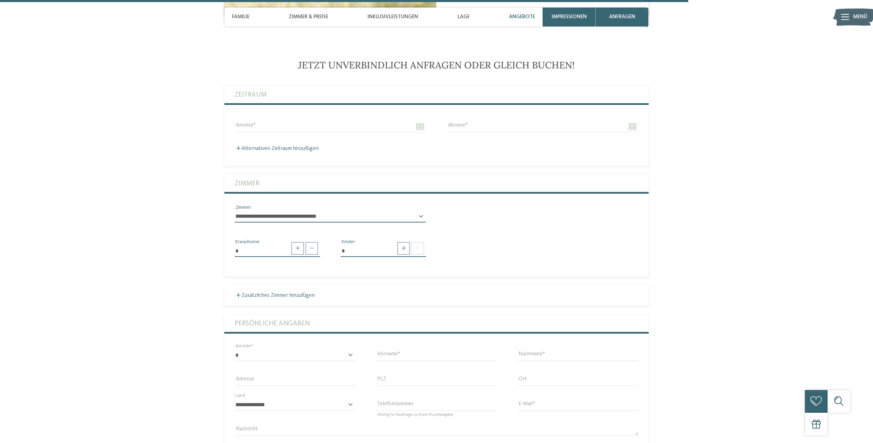
scroll to position [1920, 0]
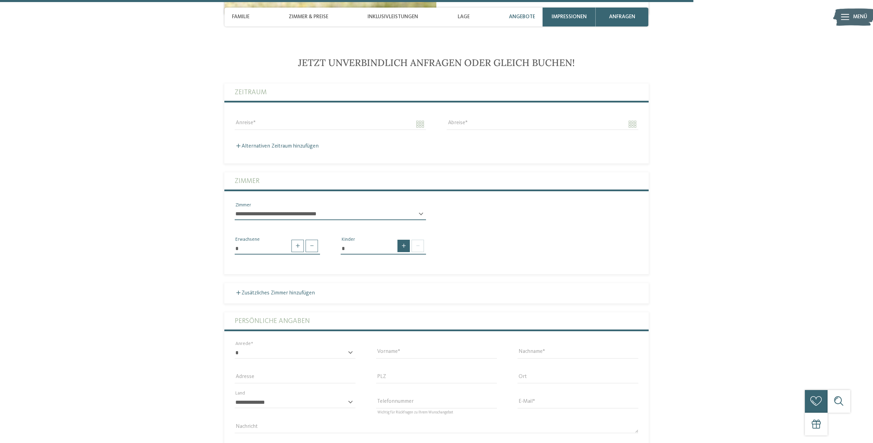
click at [405, 240] on span at bounding box center [404, 246] width 12 height 12
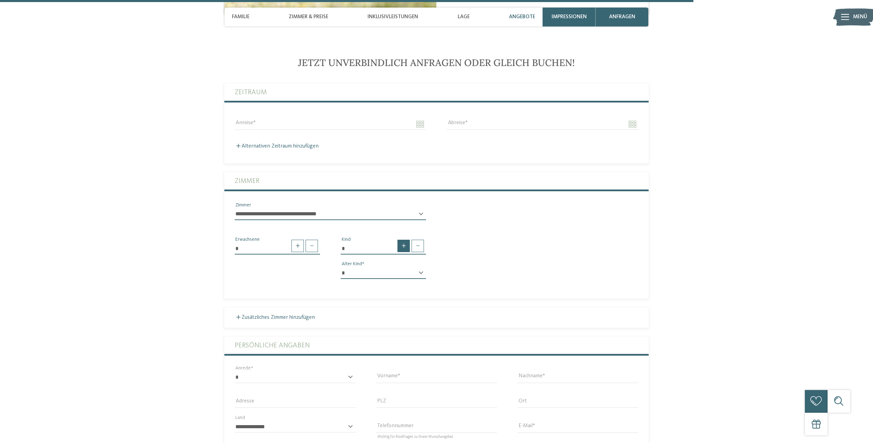
click at [405, 240] on span at bounding box center [404, 246] width 12 height 12
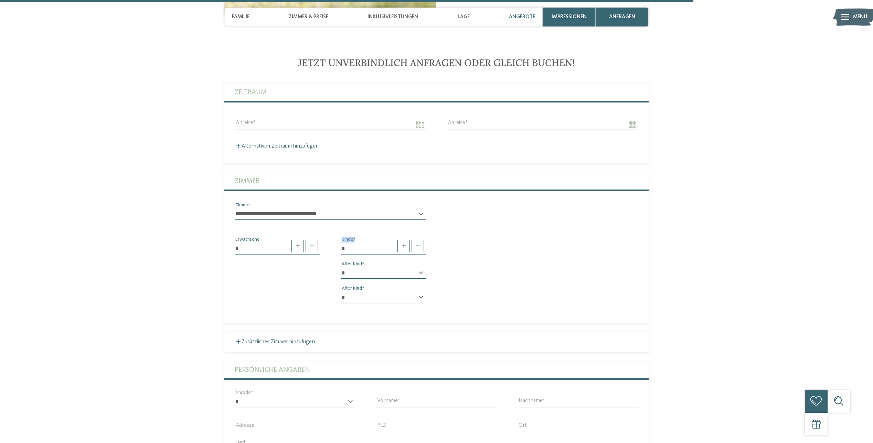
click at [418, 268] on select "* * * * * * * * * * * ** ** ** ** ** ** ** **" at bounding box center [383, 274] width 85 height 12
click at [405, 236] on div "* Kinder * * * * * * * * * * * ** ** ** ** ** ** ** ** Alter Kind * * * * * * *…" at bounding box center [384, 272] width 106 height 73
click at [406, 240] on span at bounding box center [404, 246] width 12 height 12
type input "*"
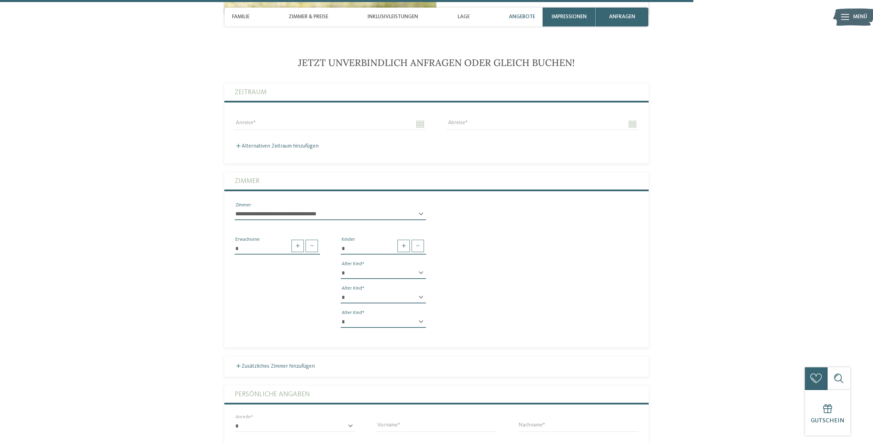
click at [421, 268] on div "* * * * * * * * * * * ** ** ** ** ** ** ** ** Alter Kind" at bounding box center [383, 277] width 85 height 18
click at [352, 268] on select "* * * * * * * * * * * ** ** ** ** ** ** ** **" at bounding box center [383, 274] width 85 height 12
select select "*"
click at [341, 268] on select "* * * * * * * * * * * ** ** ** ** ** ** ** **" at bounding box center [383, 274] width 85 height 12
click at [402, 292] on select "* * * * * * * * * * * ** ** ** ** ** ** ** **" at bounding box center [383, 298] width 85 height 12
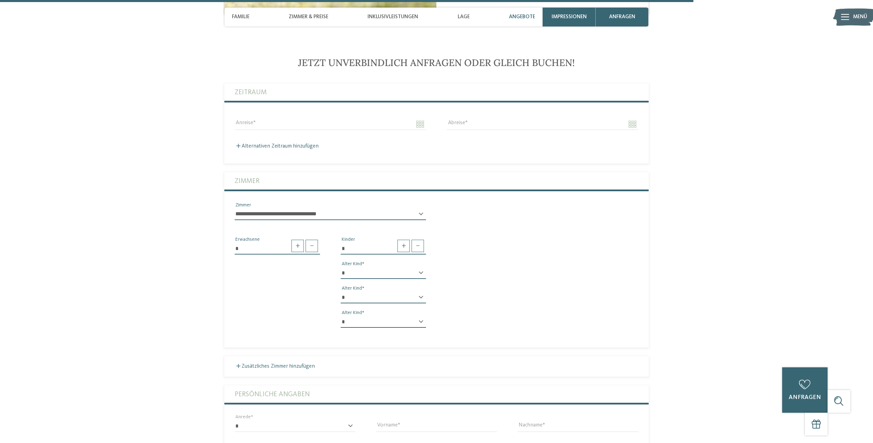
select select "*"
click at [341, 292] on select "* * * * * * * * * * * ** ** ** ** ** ** ** **" at bounding box center [383, 298] width 85 height 12
click at [418, 316] on select "* * * * * * * * * * * ** ** ** ** ** ** ** **" at bounding box center [383, 322] width 85 height 12
select select "**"
click at [341, 316] on select "* * * * * * * * * * * ** ** ** ** ** ** ** **" at bounding box center [383, 322] width 85 height 12
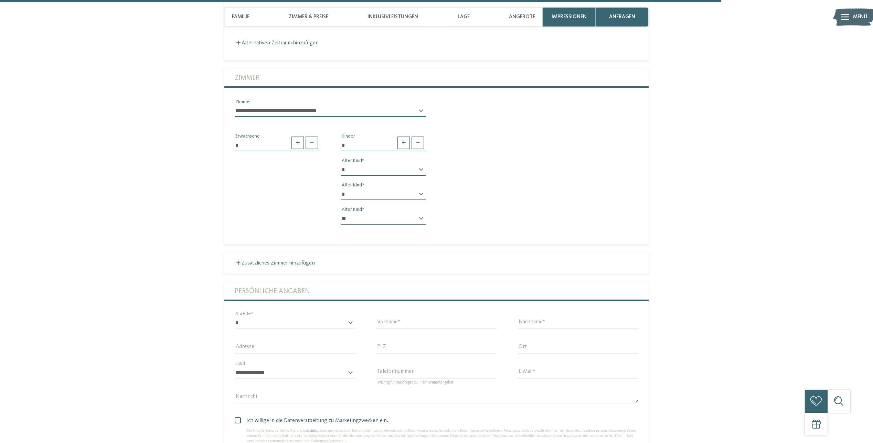
scroll to position [2058, 0]
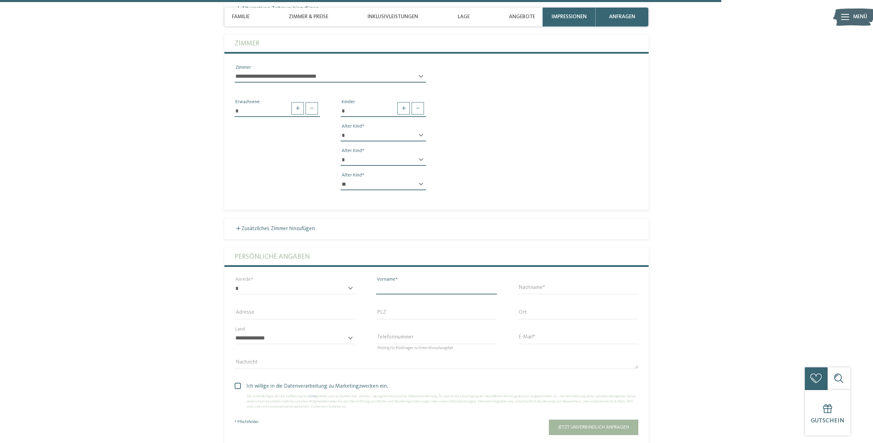
click at [407, 283] on input "Vorname" at bounding box center [436, 289] width 121 height 12
type input "********"
type input "*******"
type input "**********"
type input "****"
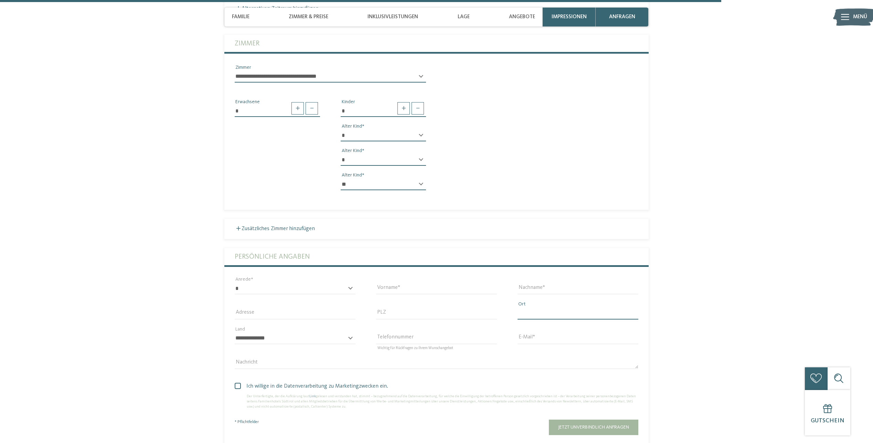
type input "*****"
select select "**"
type input "**********"
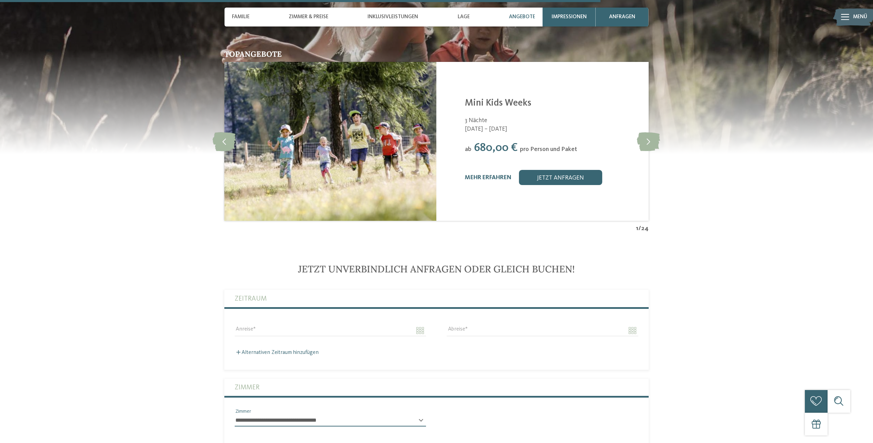
scroll to position [1748, 0]
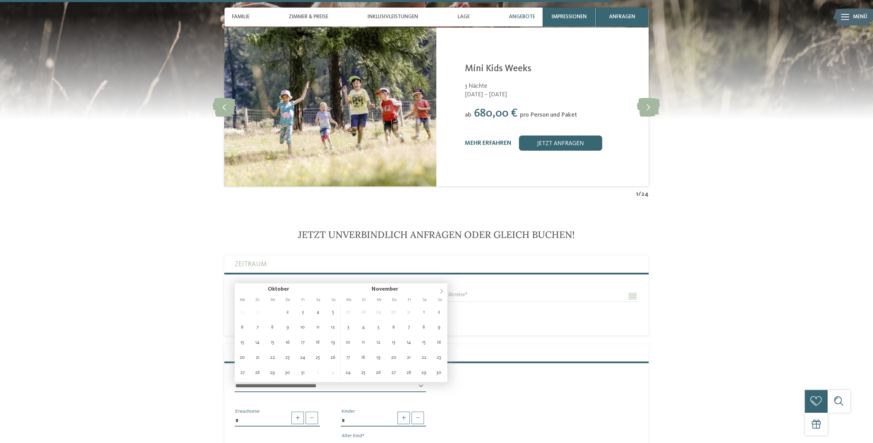
click at [420, 291] on input "Anreise" at bounding box center [330, 297] width 191 height 12
type input "**********"
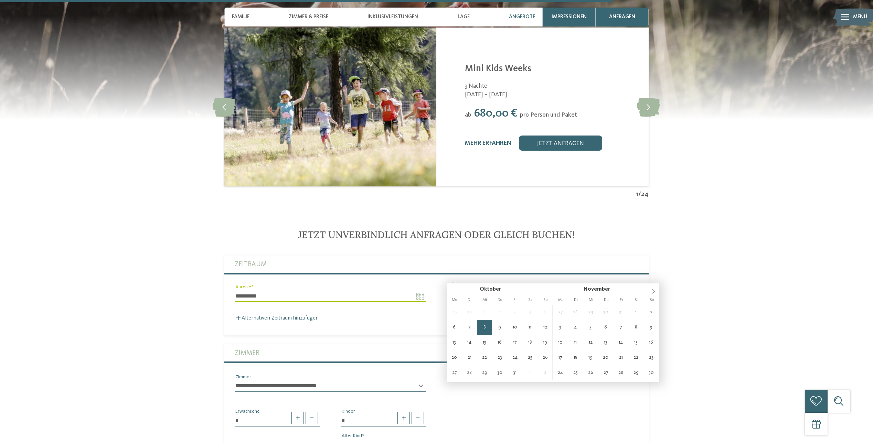
type input "**********"
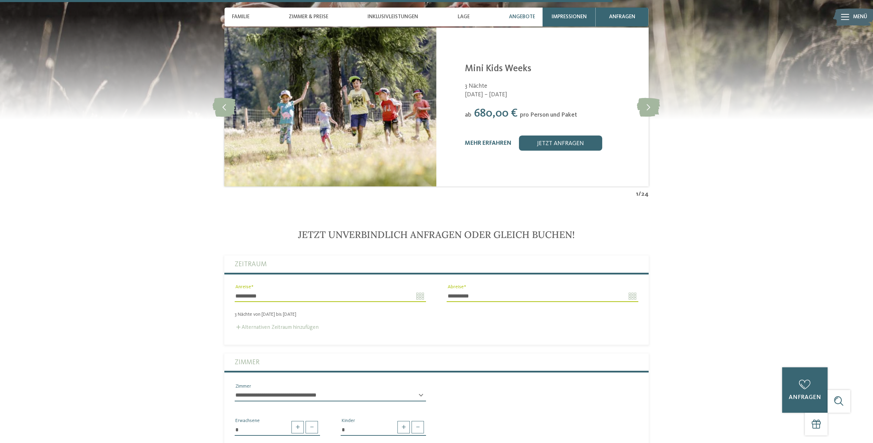
click at [247, 325] on label "Alternativen Zeitraum hinzufügen" at bounding box center [277, 328] width 84 height 6
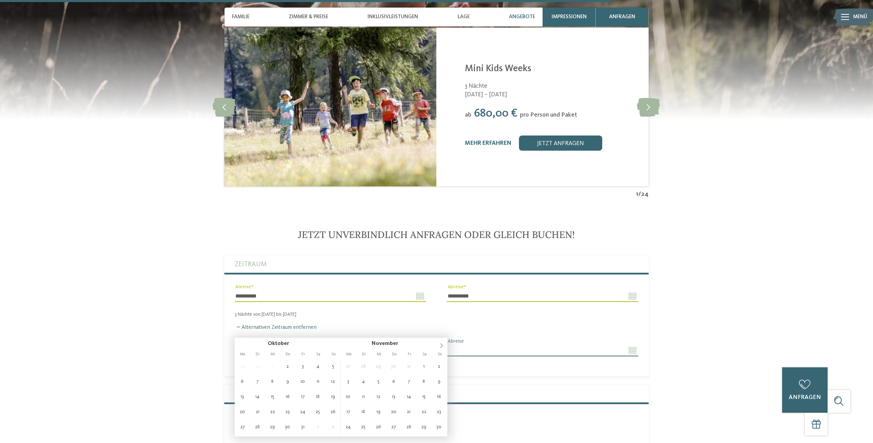
click at [263, 345] on input "Anreise" at bounding box center [330, 351] width 191 height 12
type input "**********"
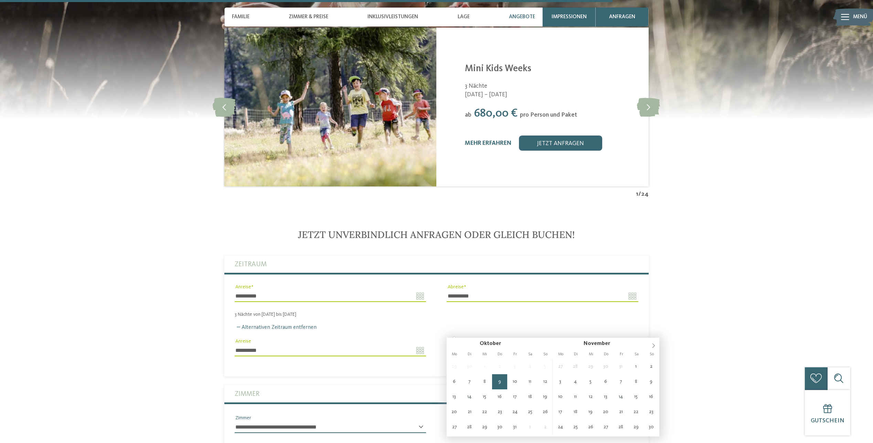
type input "**********"
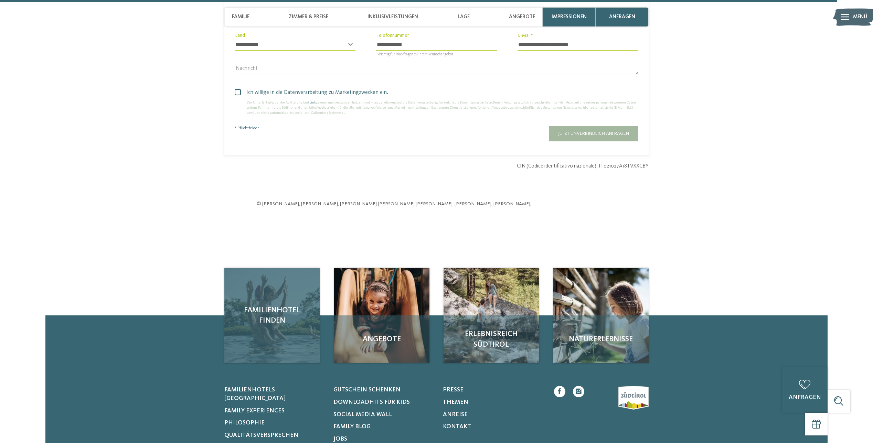
scroll to position [2436, 0]
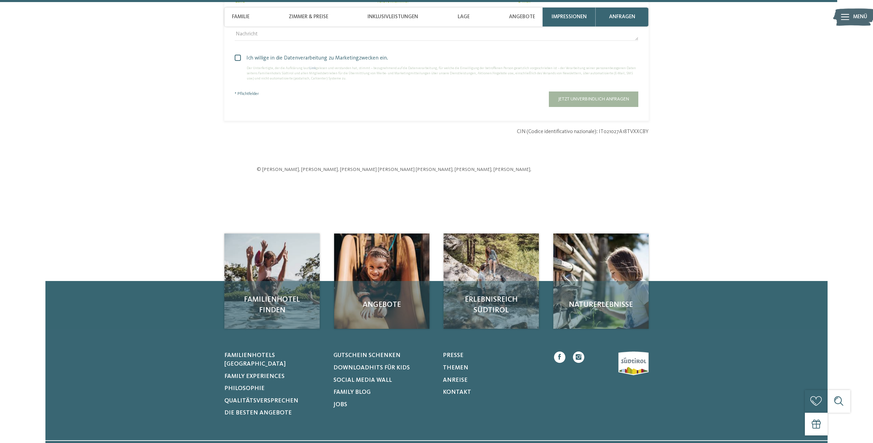
click at [237, 55] on span at bounding box center [238, 58] width 6 height 6
click at [581, 92] on button "Jetzt unverbindlich anfragen" at bounding box center [594, 99] width 90 height 15
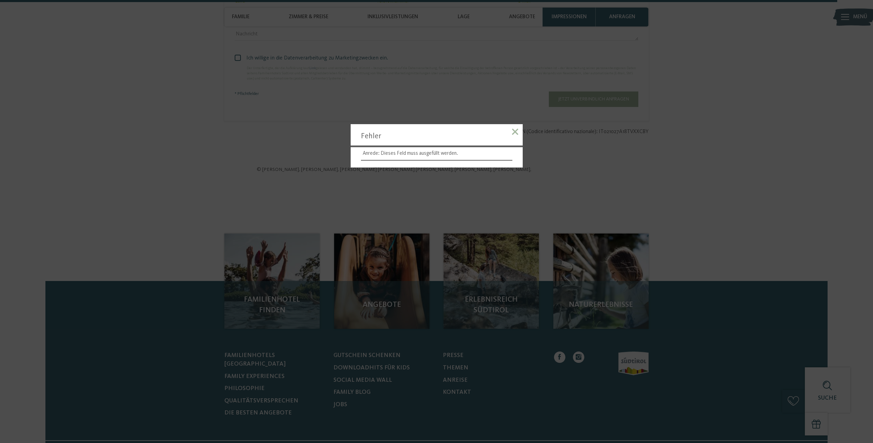
click at [514, 134] on span at bounding box center [515, 132] width 6 height 6
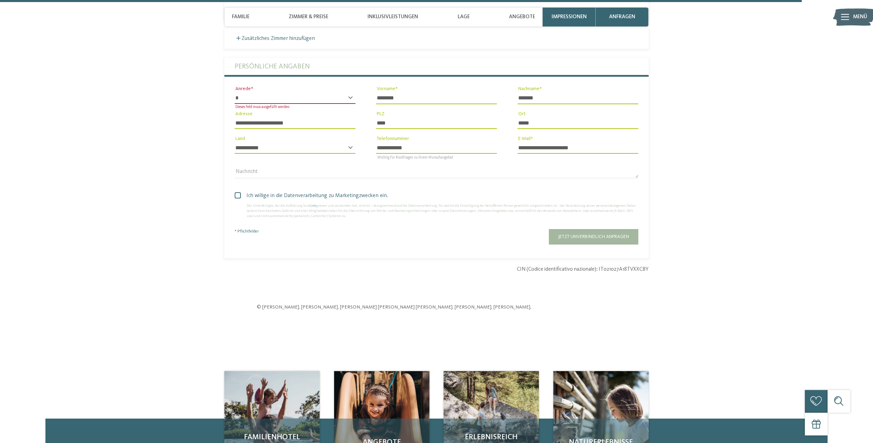
scroll to position [2333, 0]
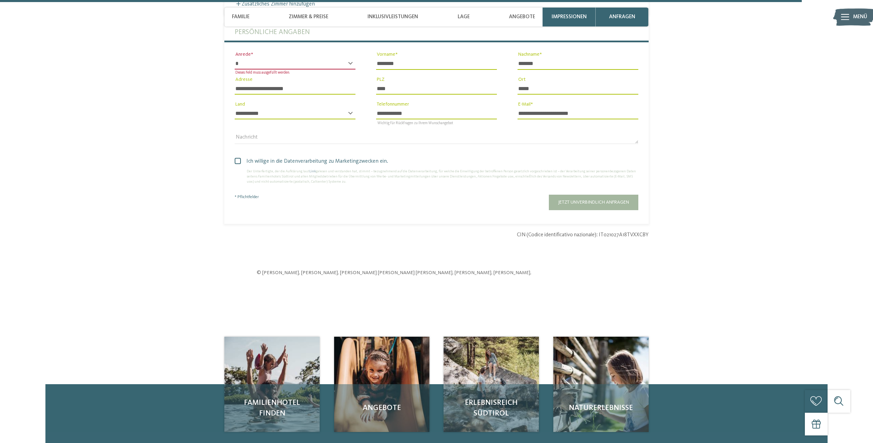
click at [351, 58] on div "* **** **** ******* ****** Dieses Feld muss ausgefüllt werden. Anrede" at bounding box center [295, 66] width 121 height 17
click at [331, 58] on select "* **** **** ******* ******" at bounding box center [295, 64] width 121 height 12
select select "*"
click at [235, 58] on select "* **** **** ******* ******" at bounding box center [295, 64] width 121 height 12
click at [594, 195] on button "Jetzt unverbindlich anfragen" at bounding box center [594, 202] width 90 height 15
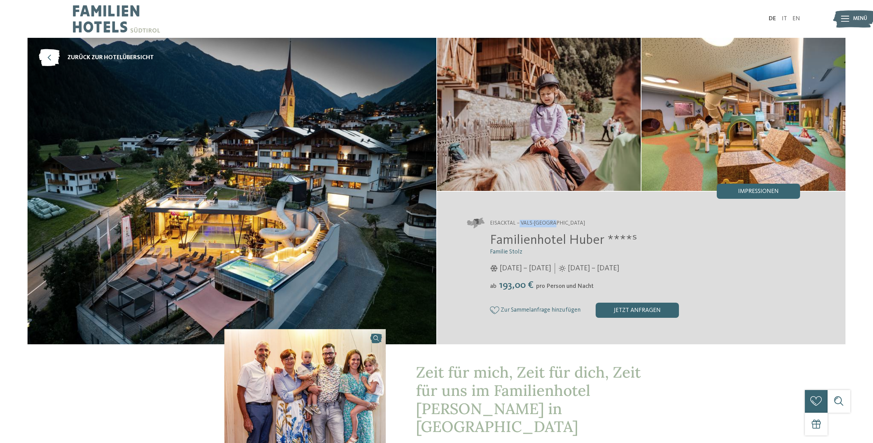
drag, startPoint x: 558, startPoint y: 221, endPoint x: 519, endPoint y: 220, distance: 39.6
click at [519, 220] on span "Eisacktal – Vals-Mühlbach" at bounding box center [537, 224] width 95 height 8
drag, startPoint x: 519, startPoint y: 220, endPoint x: 527, endPoint y: 221, distance: 8.3
copy span "Vals-Mühlbac"
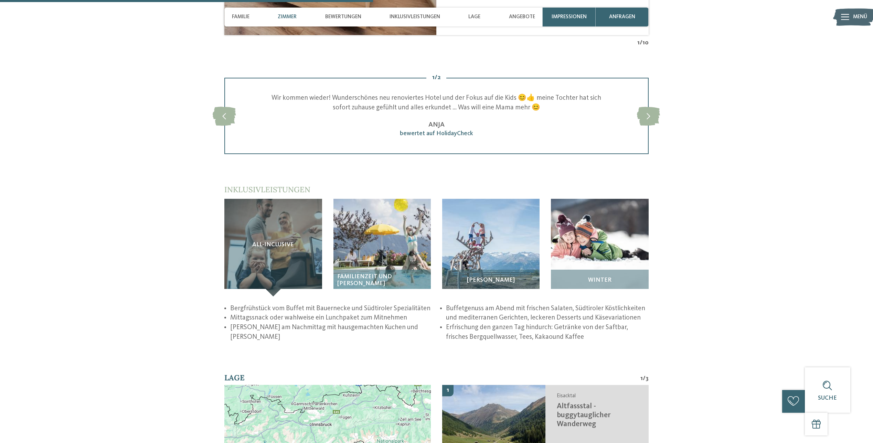
scroll to position [998, 0]
